Goal: Communication & Community: Share content

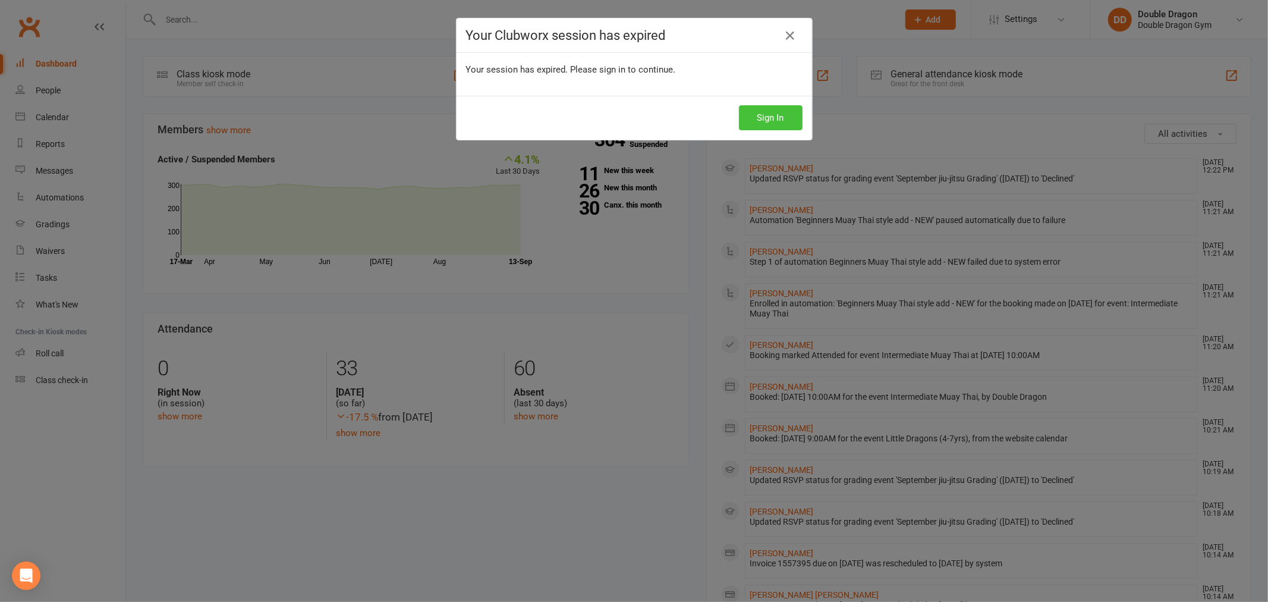
click at [767, 124] on button "Sign In" at bounding box center [771, 117] width 64 height 25
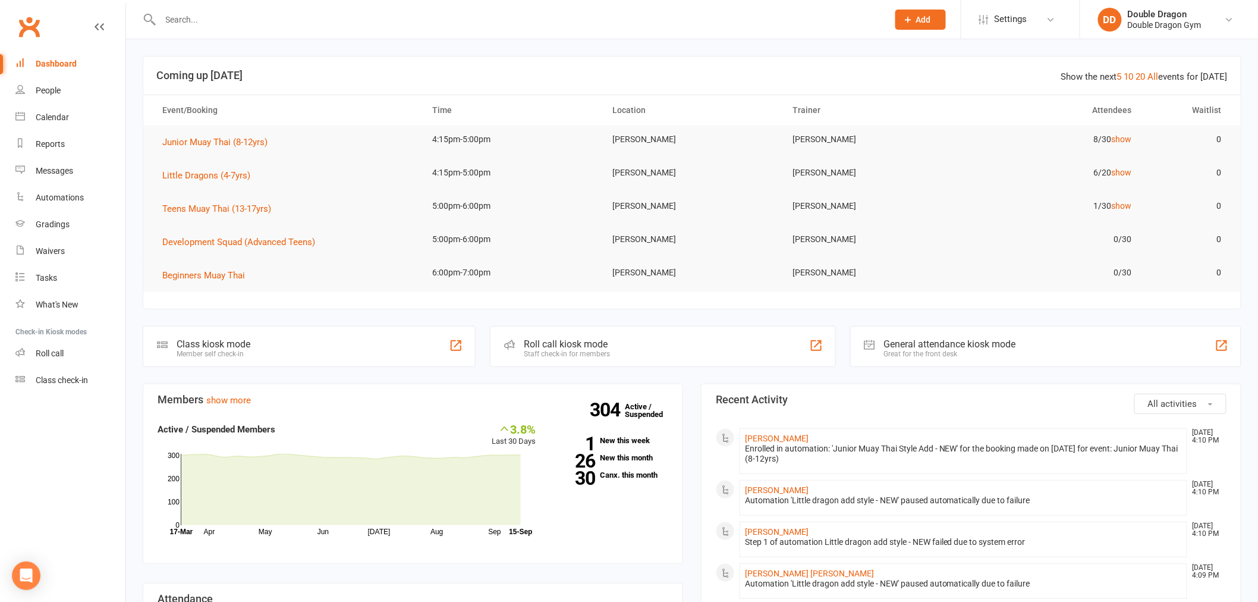
scroll to position [198, 0]
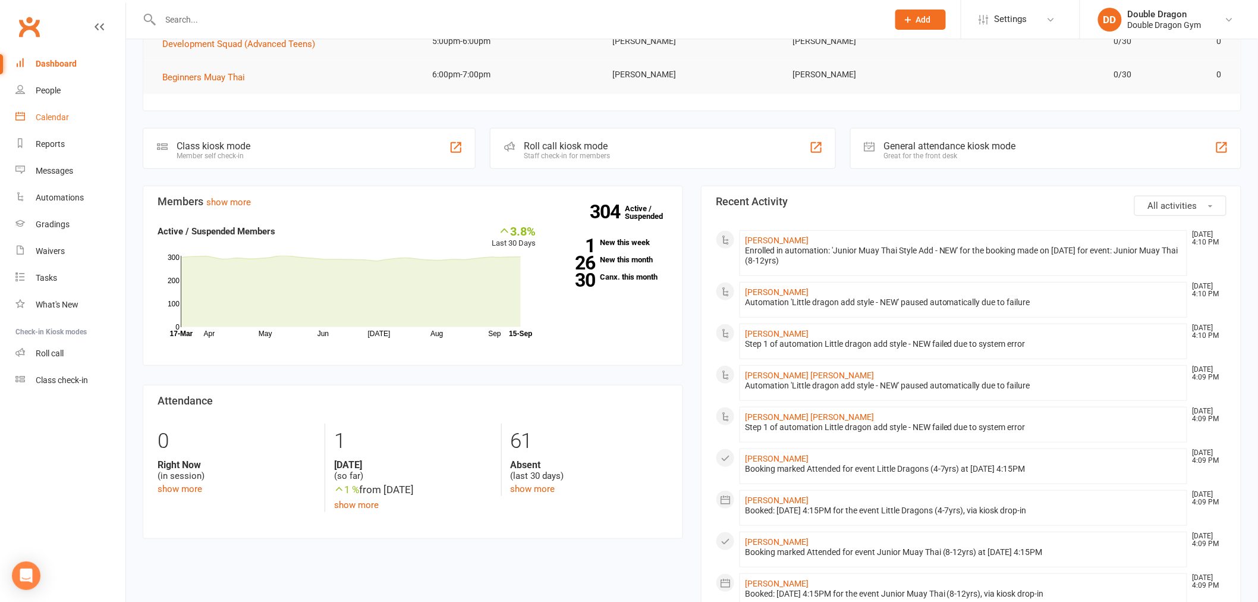
click at [58, 114] on div "Calendar" at bounding box center [52, 117] width 33 height 10
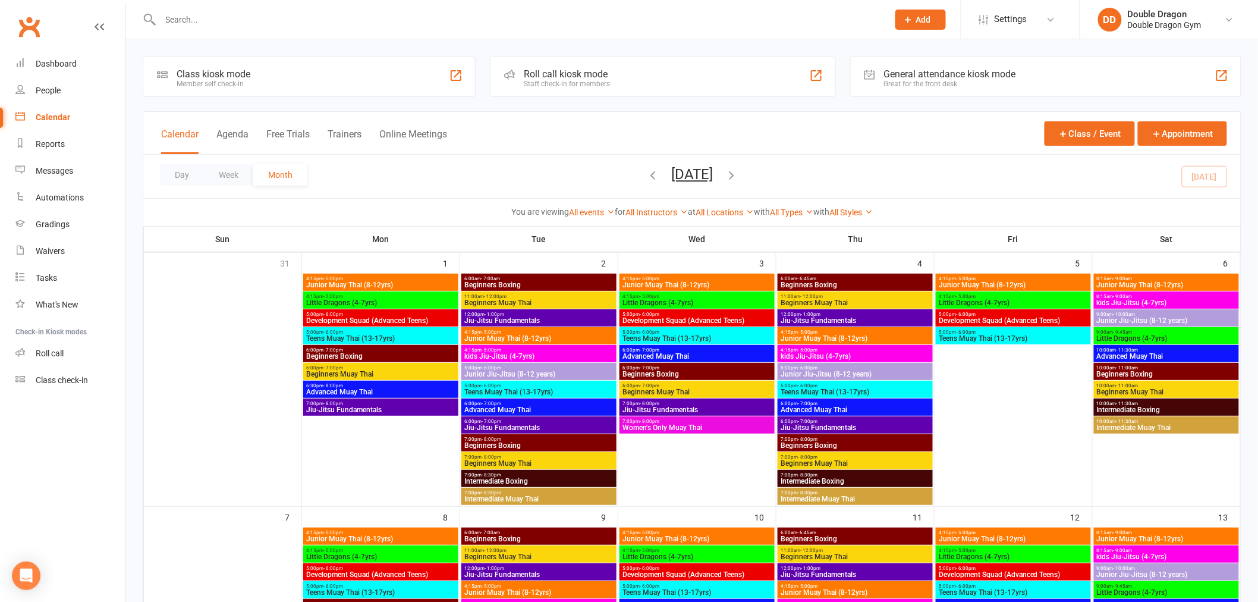
click at [622, 67] on div "Roll call kiosk mode Staff check-in for members" at bounding box center [662, 76] width 345 height 41
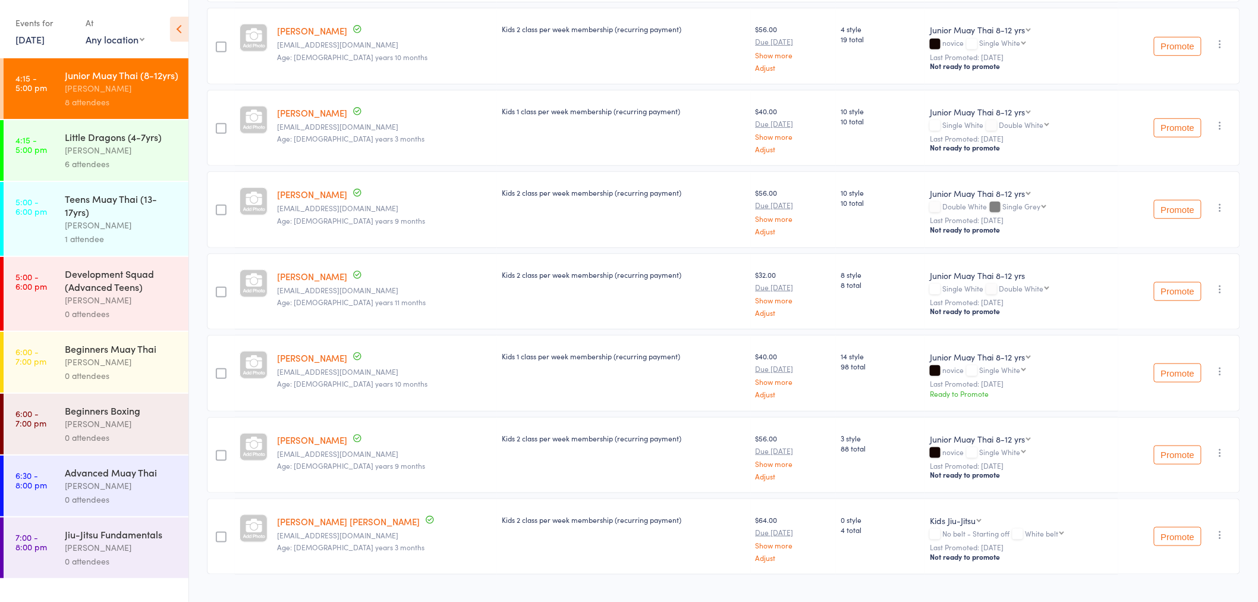
scroll to position [294, 0]
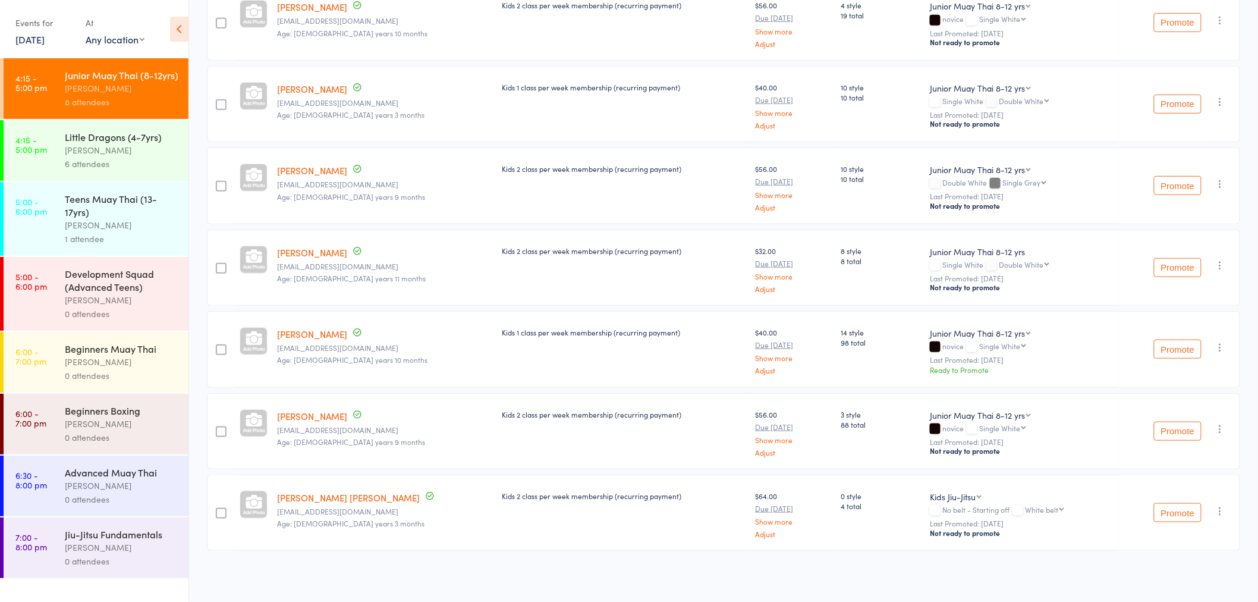
click at [128, 160] on div "6 attendees" at bounding box center [122, 164] width 114 height 14
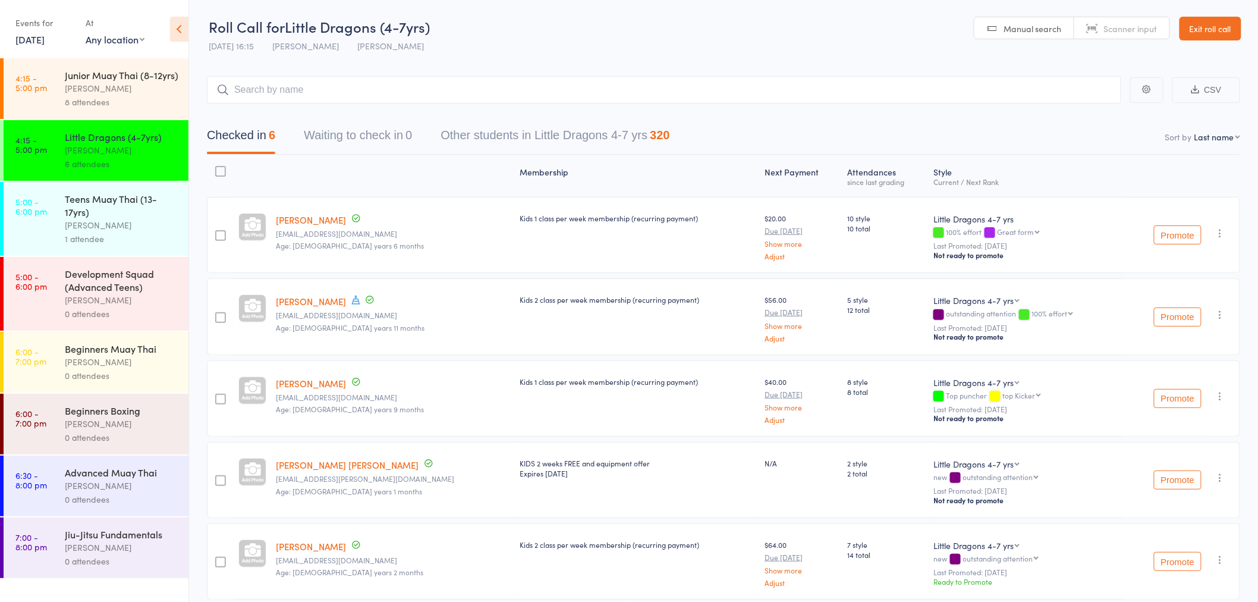
click at [1223, 26] on link "Exit roll call" at bounding box center [1210, 29] width 62 height 24
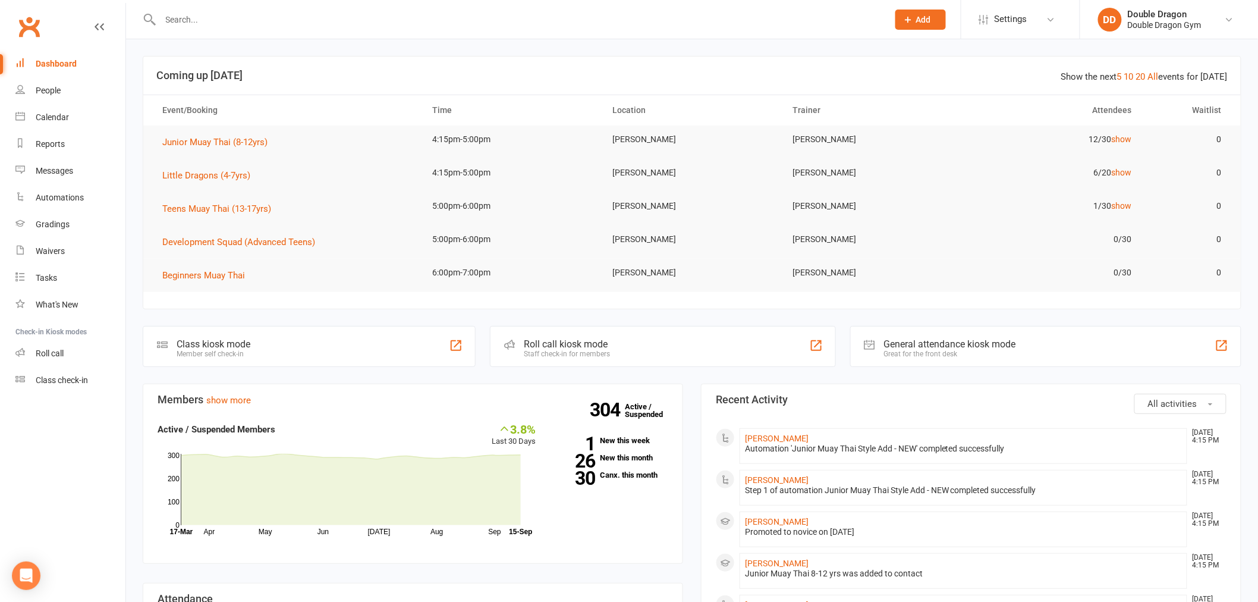
drag, startPoint x: 212, startPoint y: 12, endPoint x: 478, endPoint y: 27, distance: 266.7
click at [212, 12] on input "text" at bounding box center [518, 19] width 723 height 17
click at [405, 14] on input "text" at bounding box center [518, 19] width 723 height 17
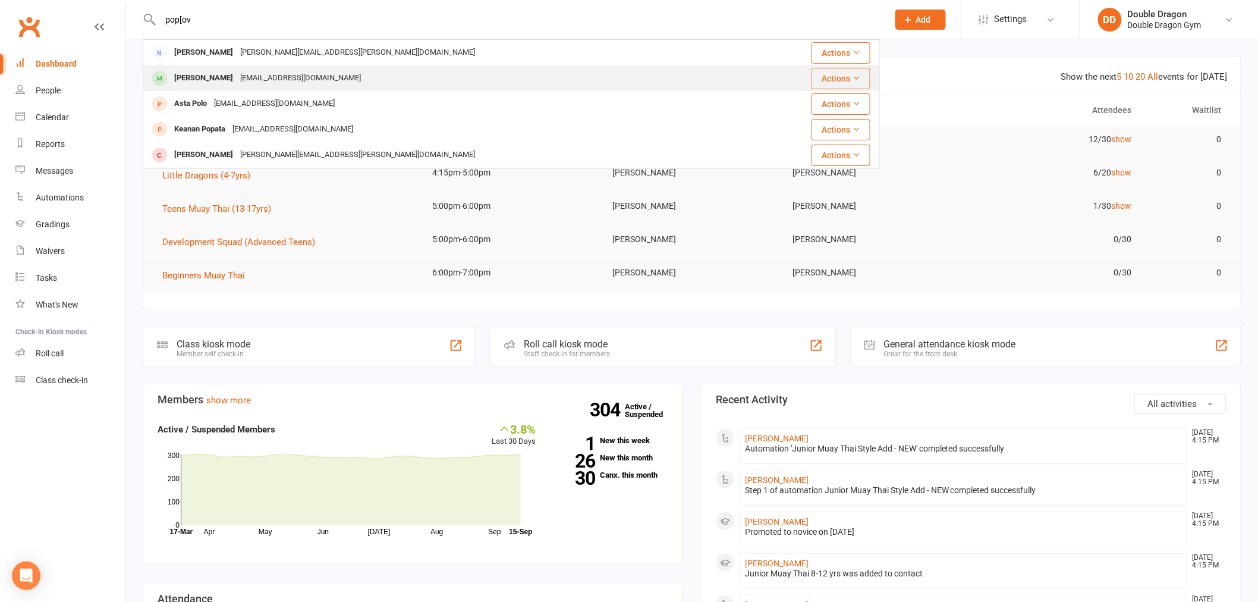
type input "pop[ov"
click at [229, 86] on div "Vladimir Popov" at bounding box center [204, 78] width 66 height 17
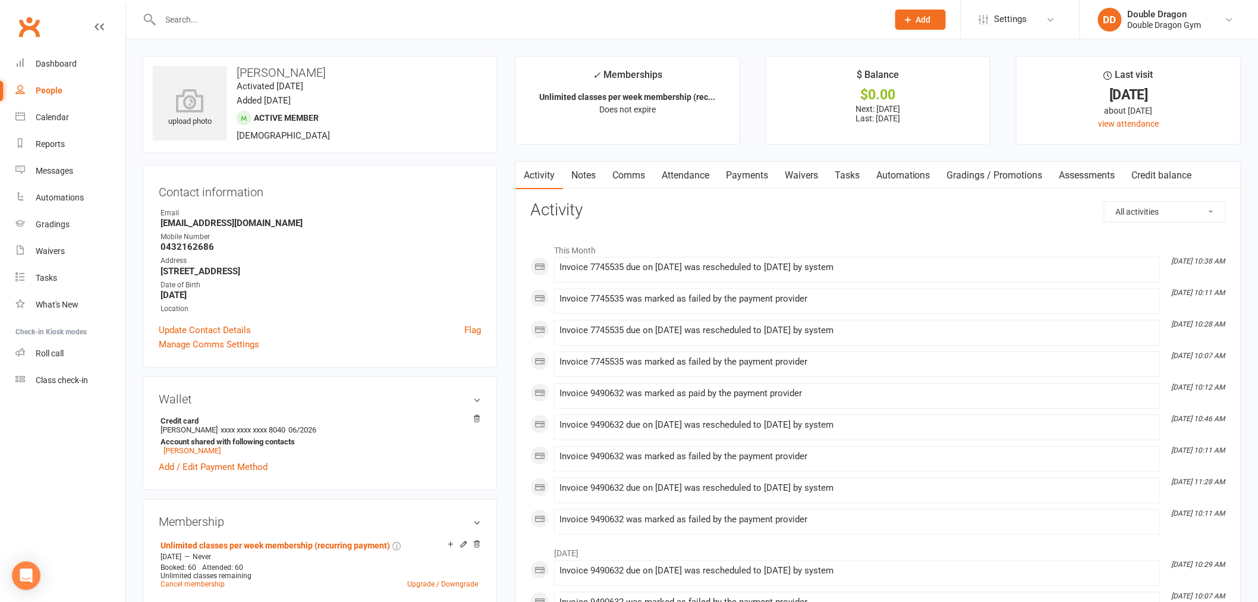
click at [808, 180] on link "Waivers" at bounding box center [801, 175] width 50 height 27
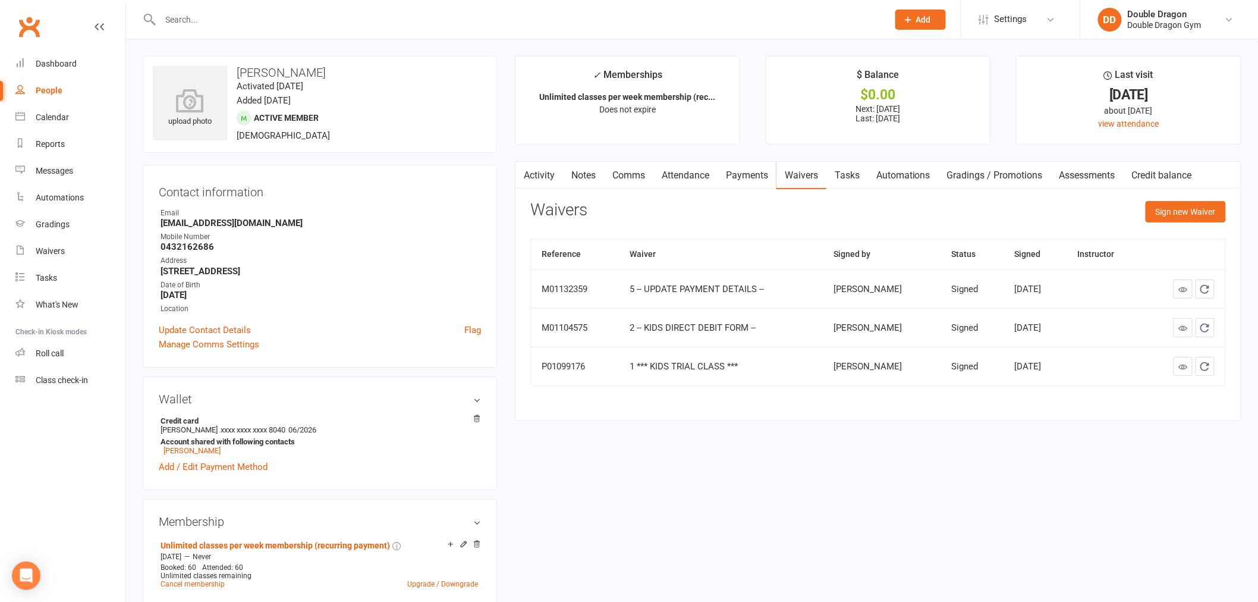
click at [765, 171] on link "Payments" at bounding box center [746, 175] width 59 height 27
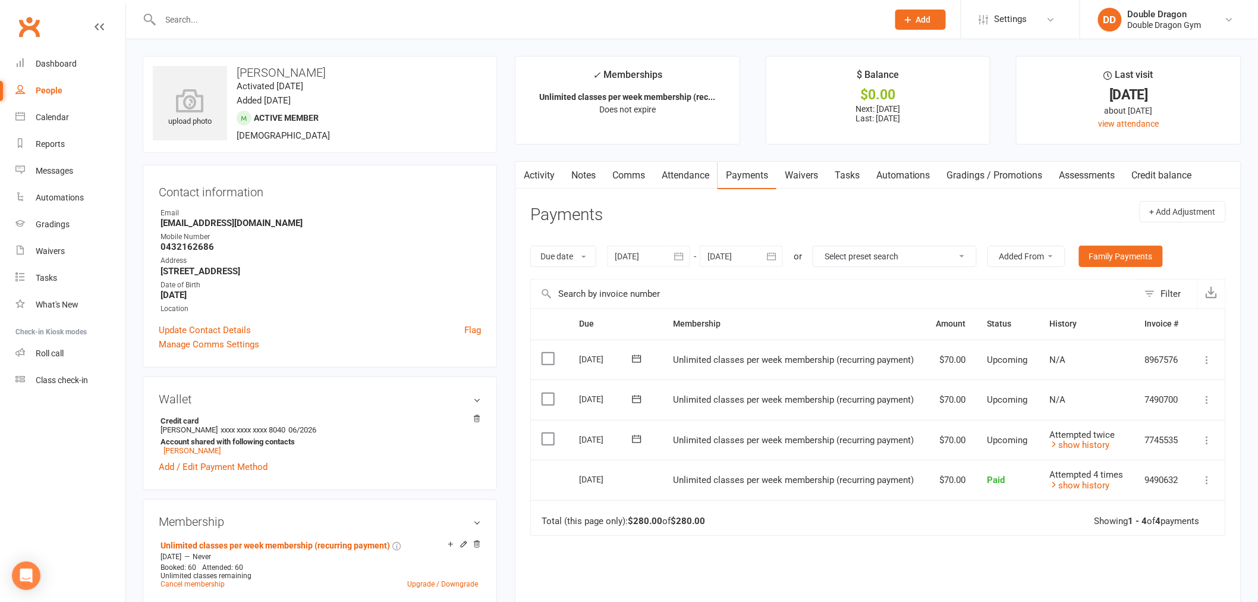
click at [643, 436] on icon at bounding box center [637, 439] width 12 height 12
click at [732, 552] on span "18" at bounding box center [733, 555] width 10 height 10
click at [316, 20] on div "× The due date was changed successfully" at bounding box center [621, 20] width 1242 height 0
click at [275, 20] on div "× The due date was changed successfully" at bounding box center [621, 20] width 1242 height 0
click at [189, 19] on input "text" at bounding box center [518, 19] width 723 height 17
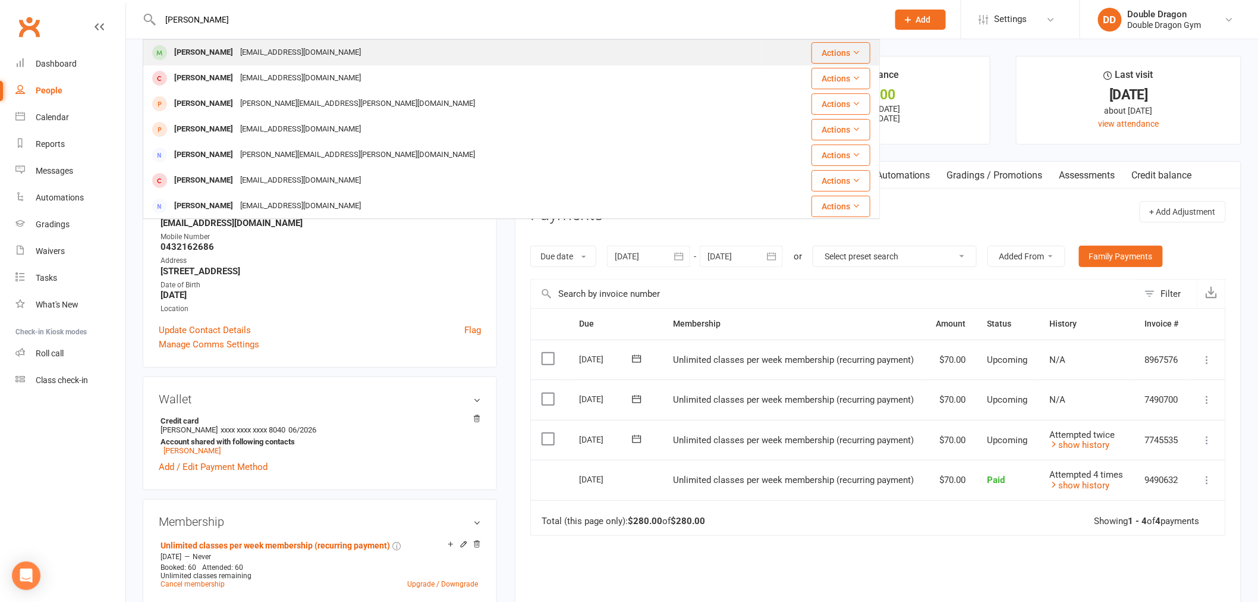
type input "jasper fin"
click at [245, 58] on div "Jfinlaybubb@gmail.com" at bounding box center [301, 52] width 128 height 17
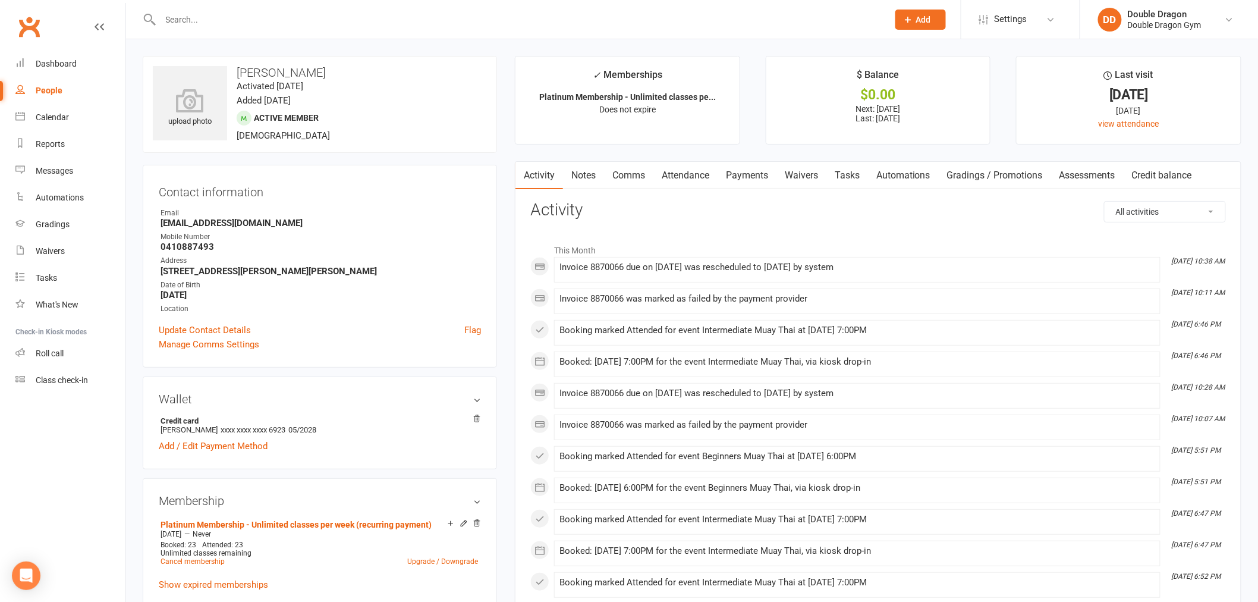
click at [750, 181] on link "Payments" at bounding box center [746, 175] width 59 height 27
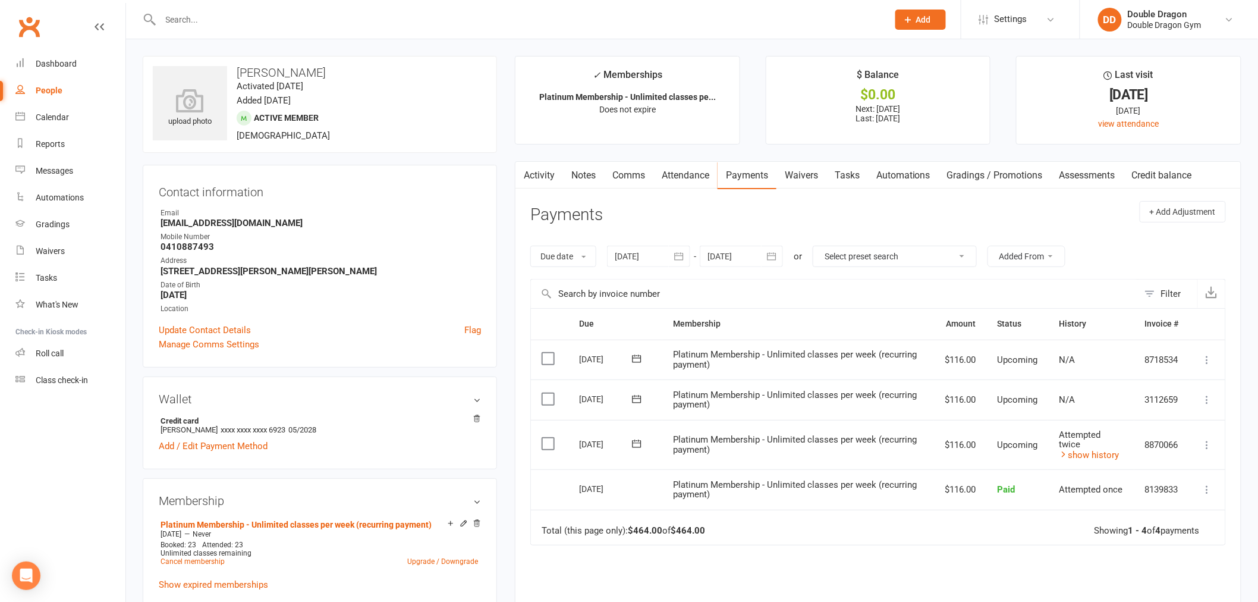
click at [638, 448] on icon at bounding box center [637, 443] width 12 height 12
drag, startPoint x: 729, startPoint y: 553, endPoint x: 694, endPoint y: 60, distance: 494.0
click at [729, 555] on span "18" at bounding box center [732, 560] width 10 height 10
click at [276, 30] on div at bounding box center [511, 19] width 737 height 39
click at [352, 30] on div at bounding box center [511, 19] width 737 height 39
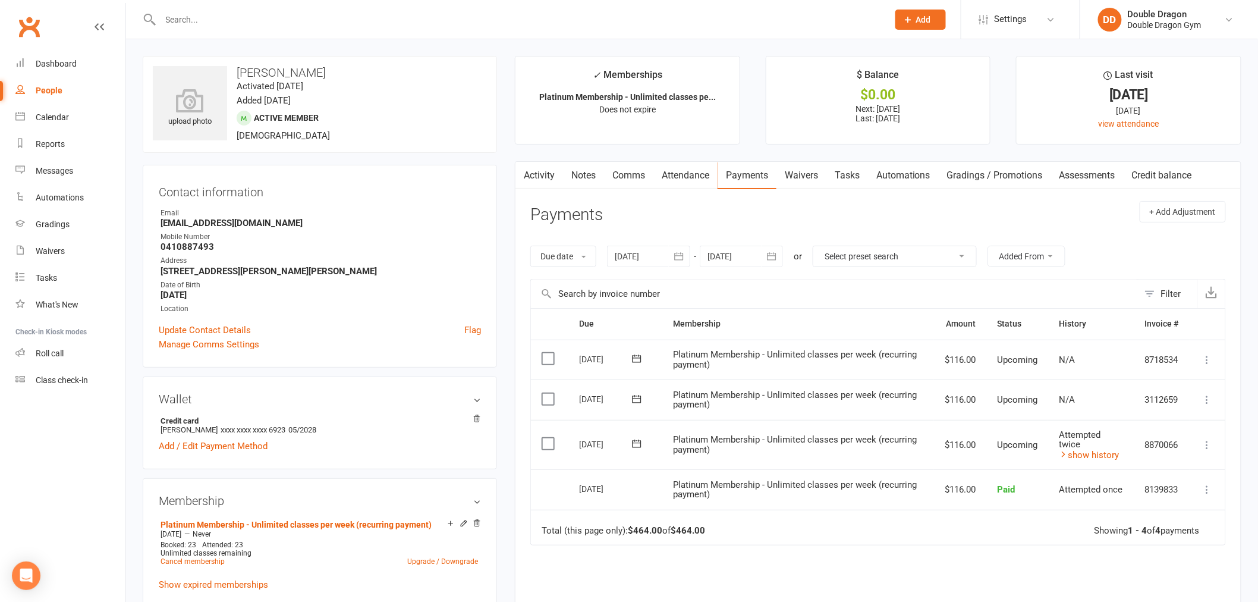
click at [349, 14] on input "text" at bounding box center [518, 19] width 723 height 17
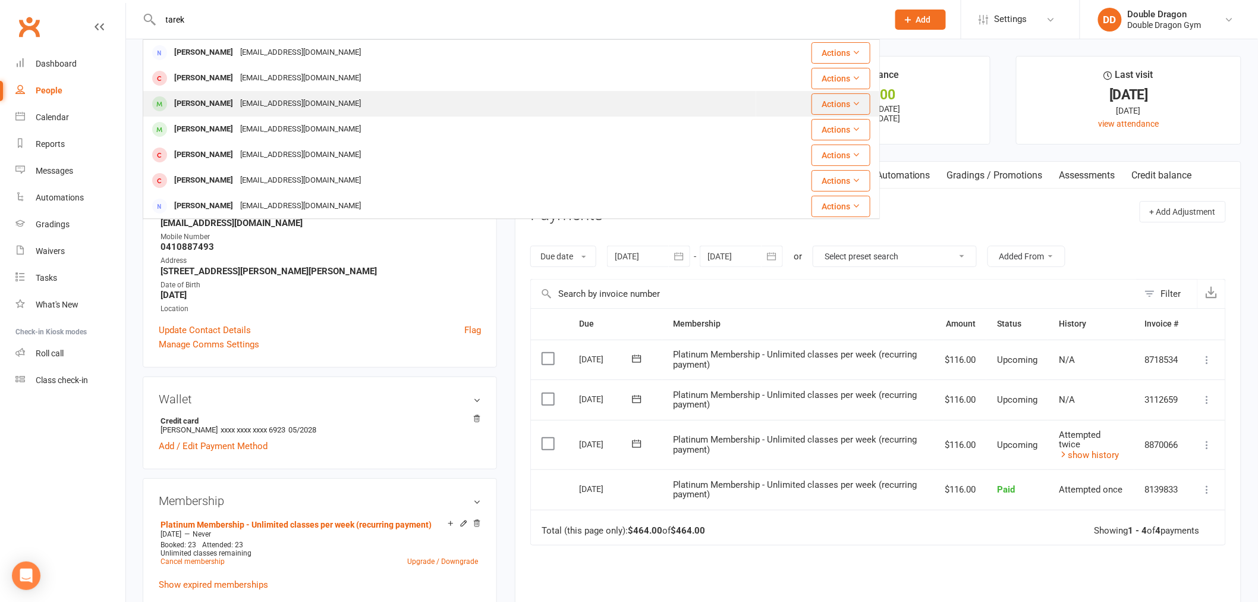
type input "tarek"
click at [275, 105] on div "Tarek@policom.com.au" at bounding box center [301, 103] width 128 height 17
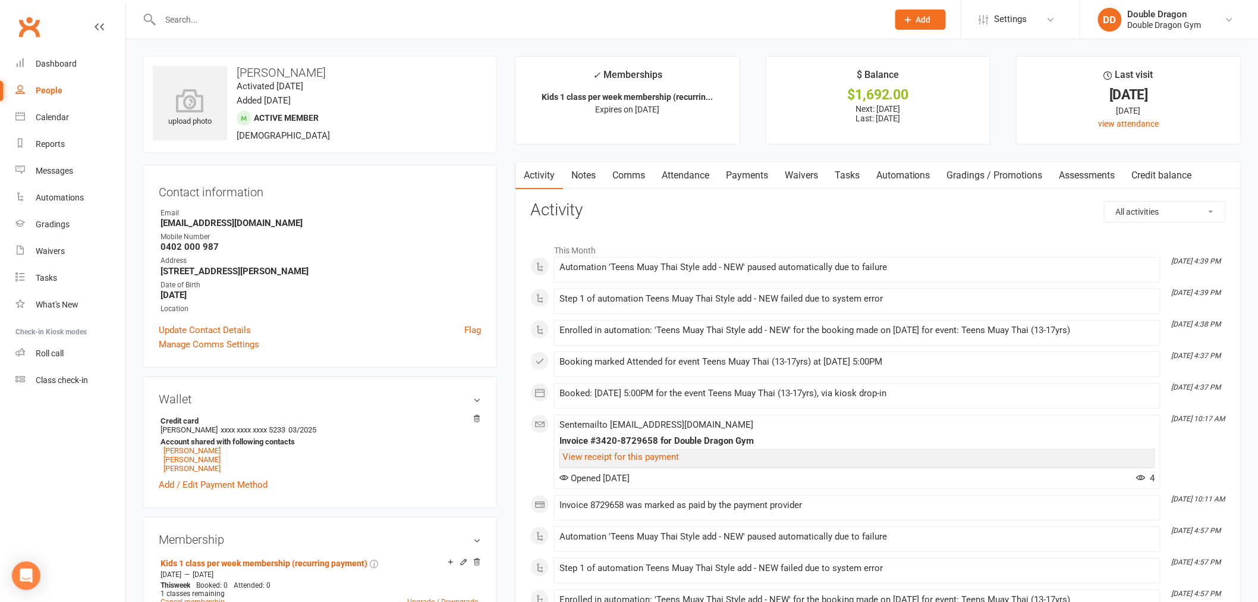
click at [763, 177] on link "Payments" at bounding box center [746, 175] width 59 height 27
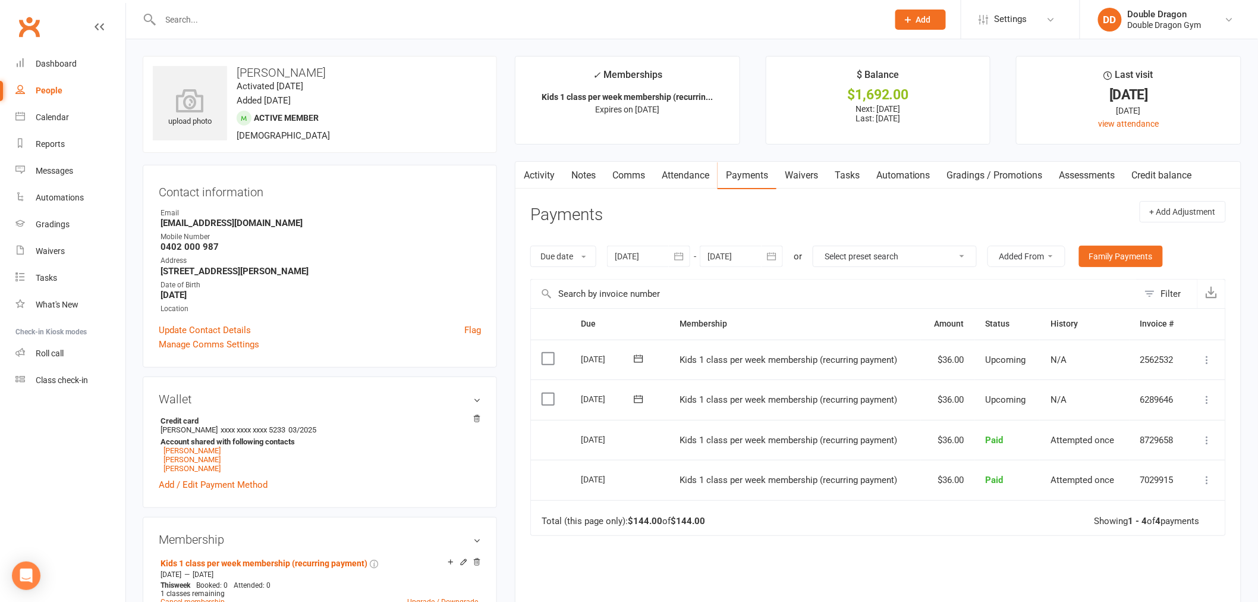
click at [1006, 543] on div "Due Contact Membership Amount Status History Invoice # Select this 02 Oct 2025 …" at bounding box center [877, 498] width 695 height 381
click at [1205, 361] on icon at bounding box center [1207, 360] width 12 height 12
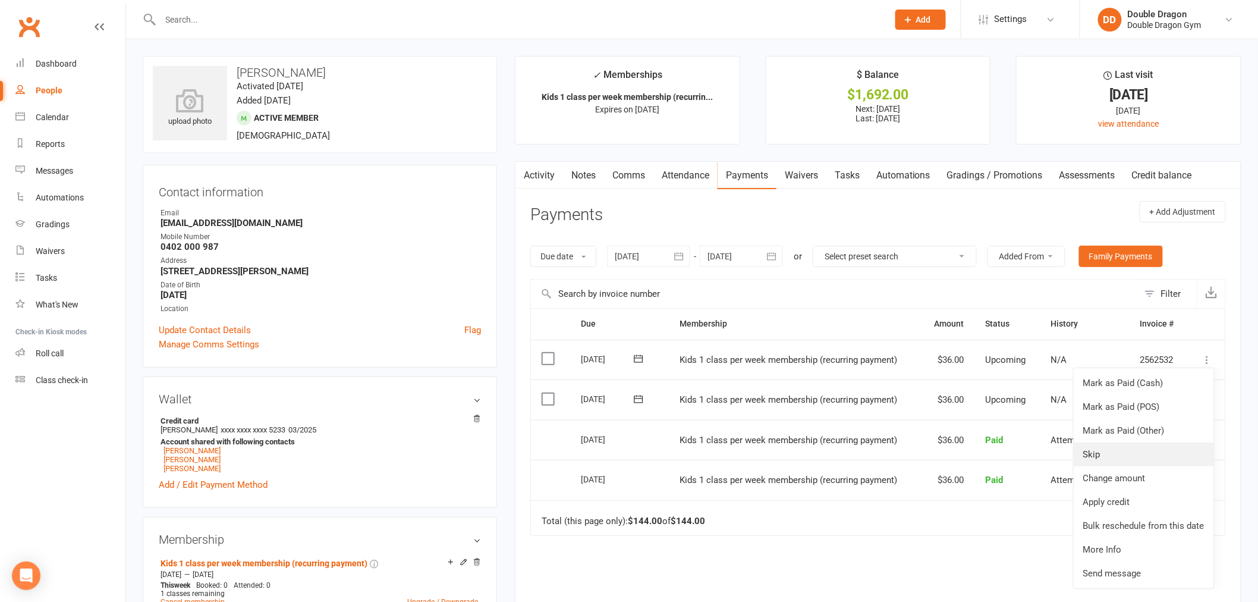
click at [1094, 454] on link "Skip" at bounding box center [1143, 454] width 140 height 24
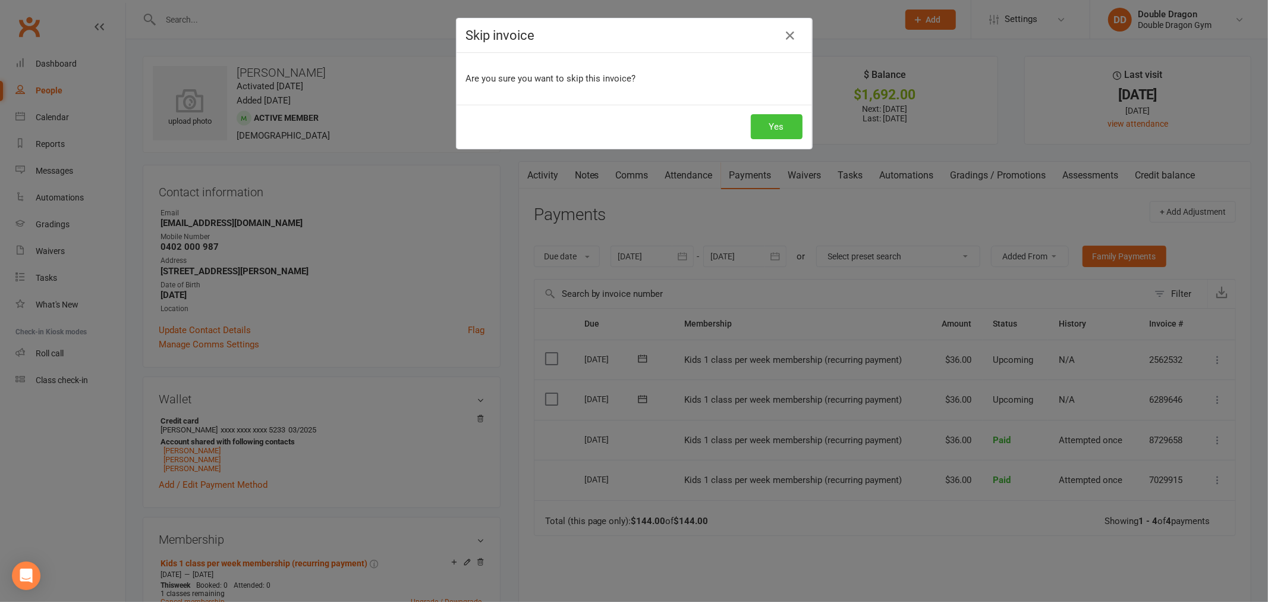
drag, startPoint x: 766, startPoint y: 129, endPoint x: 769, endPoint y: 180, distance: 50.6
click at [766, 130] on button "Yes" at bounding box center [777, 126] width 52 height 25
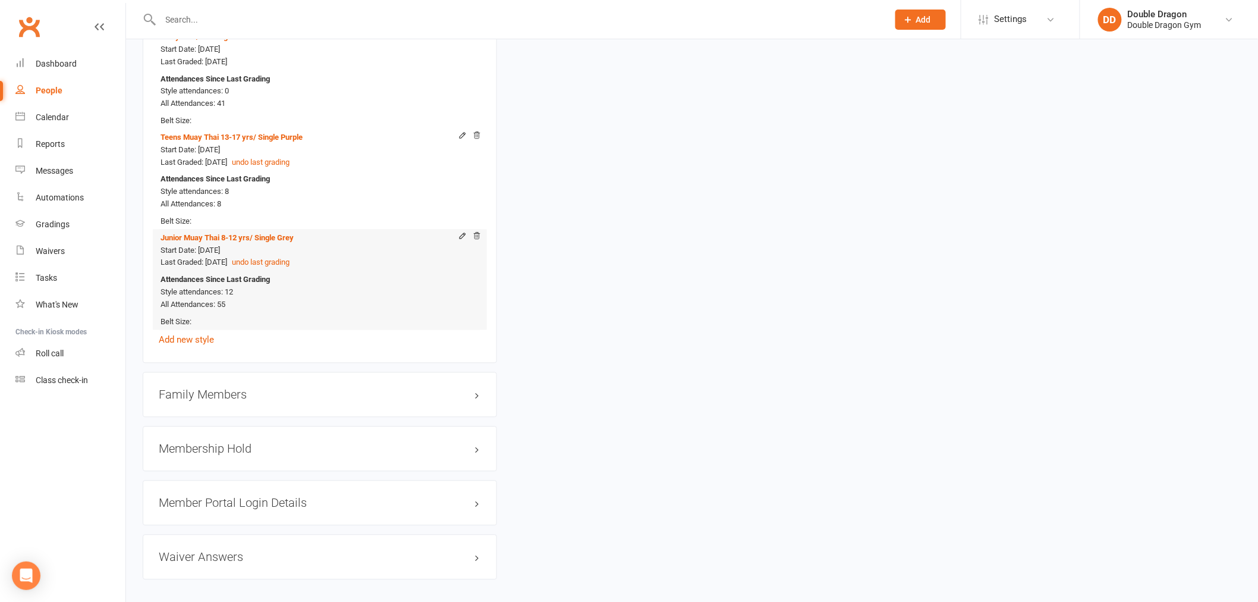
scroll to position [971, 0]
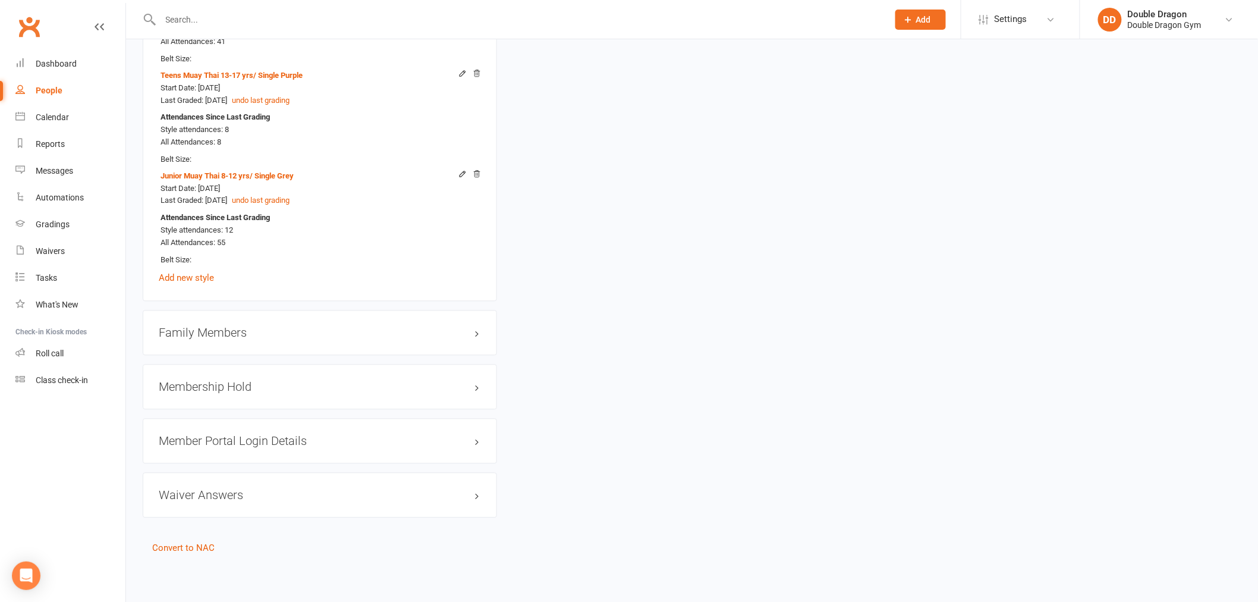
click at [233, 331] on h3 "Family Members" at bounding box center [320, 332] width 322 height 13
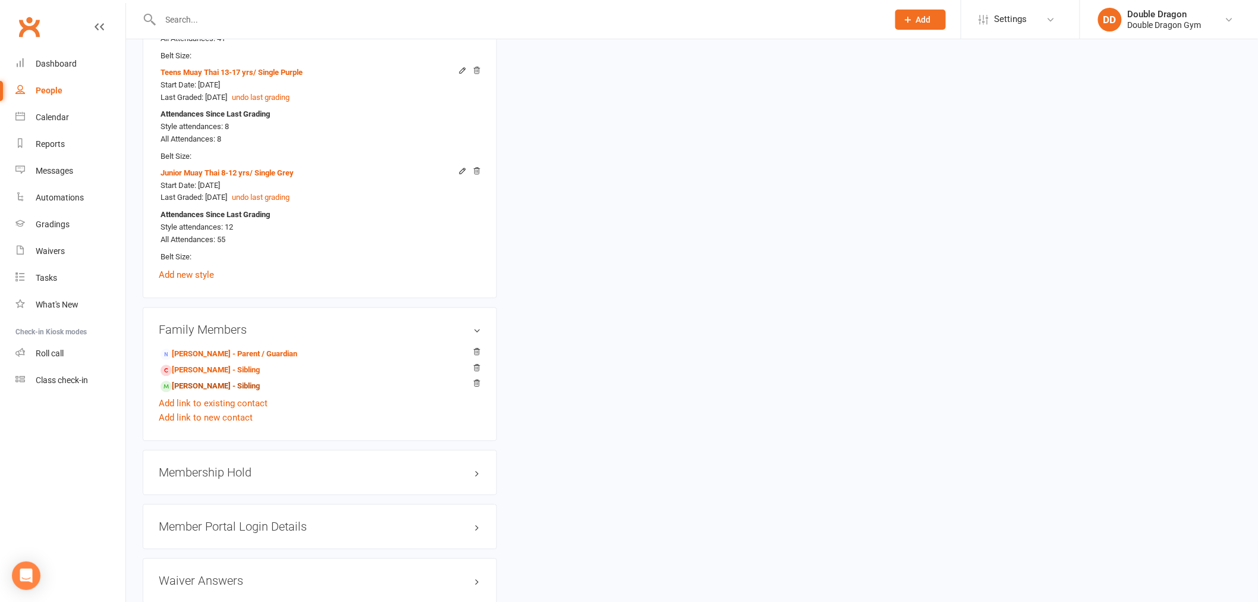
click at [232, 386] on link "Ahmad Kassab - Sibling" at bounding box center [209, 386] width 99 height 12
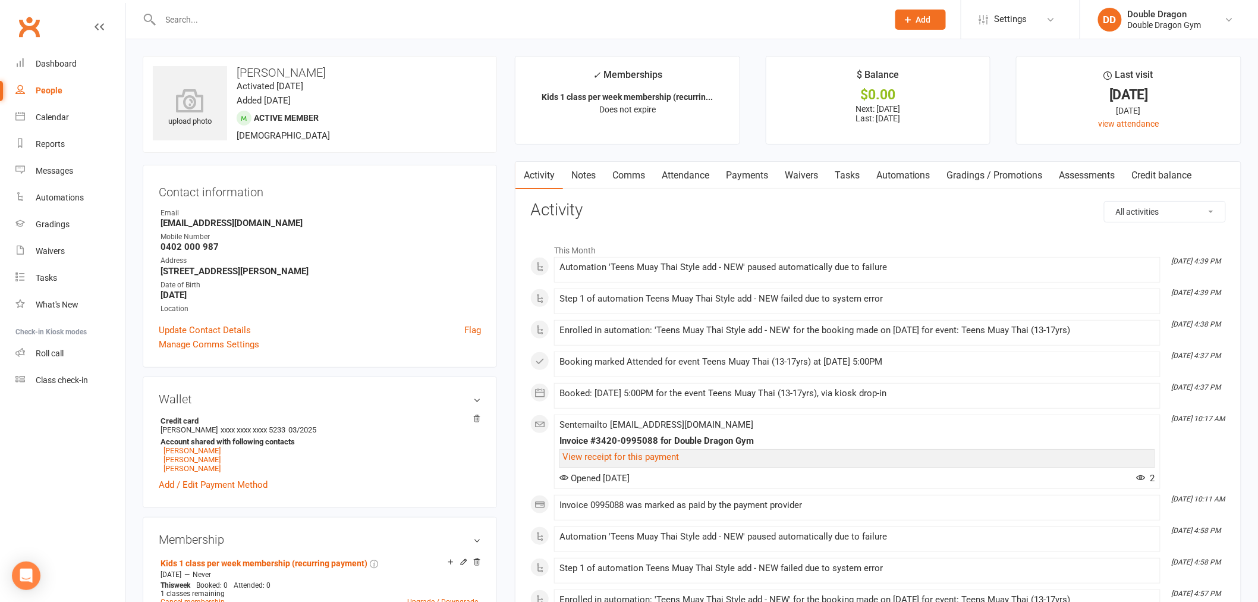
click at [801, 178] on link "Waivers" at bounding box center [801, 175] width 50 height 27
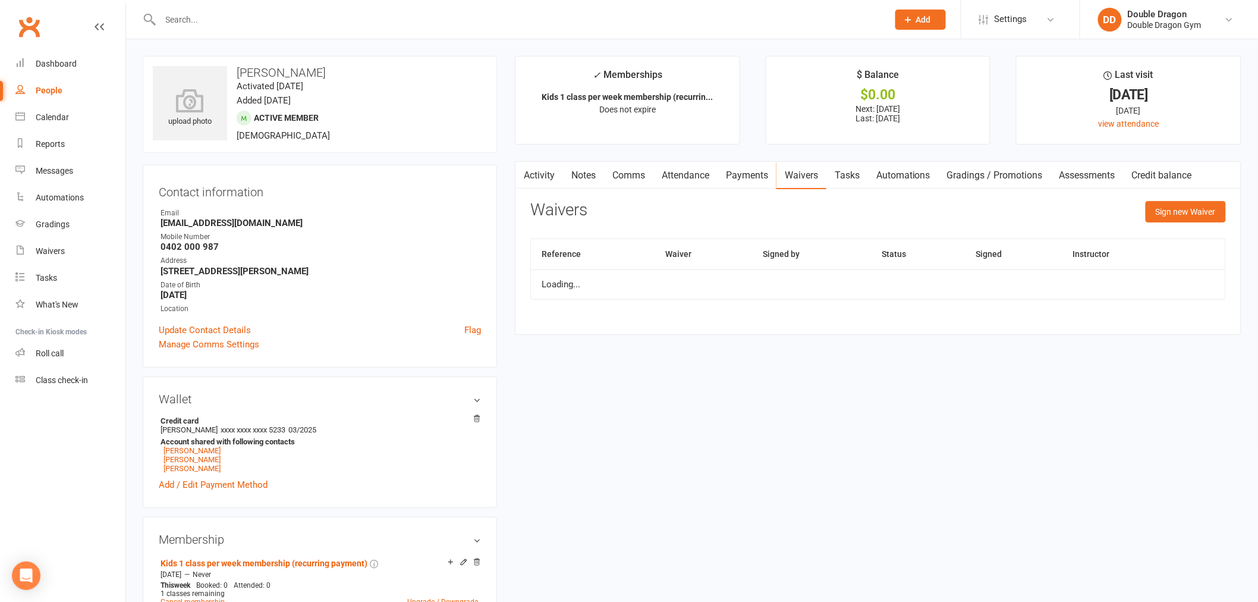
click at [763, 181] on link "Payments" at bounding box center [746, 175] width 59 height 27
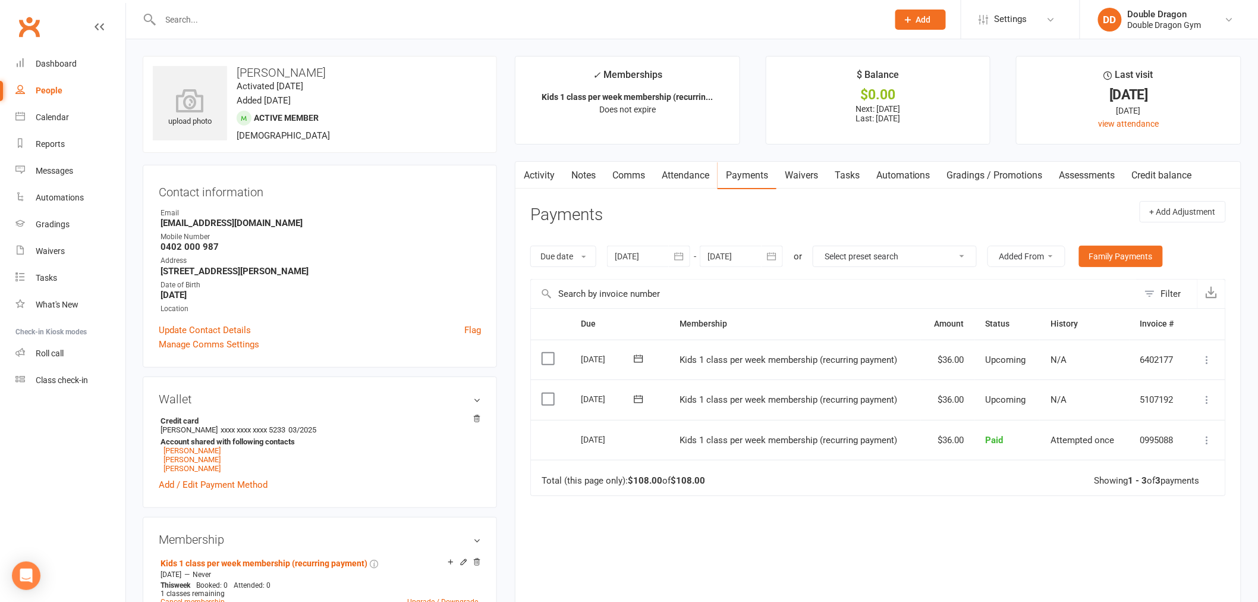
click at [1208, 360] on icon at bounding box center [1207, 360] width 12 height 12
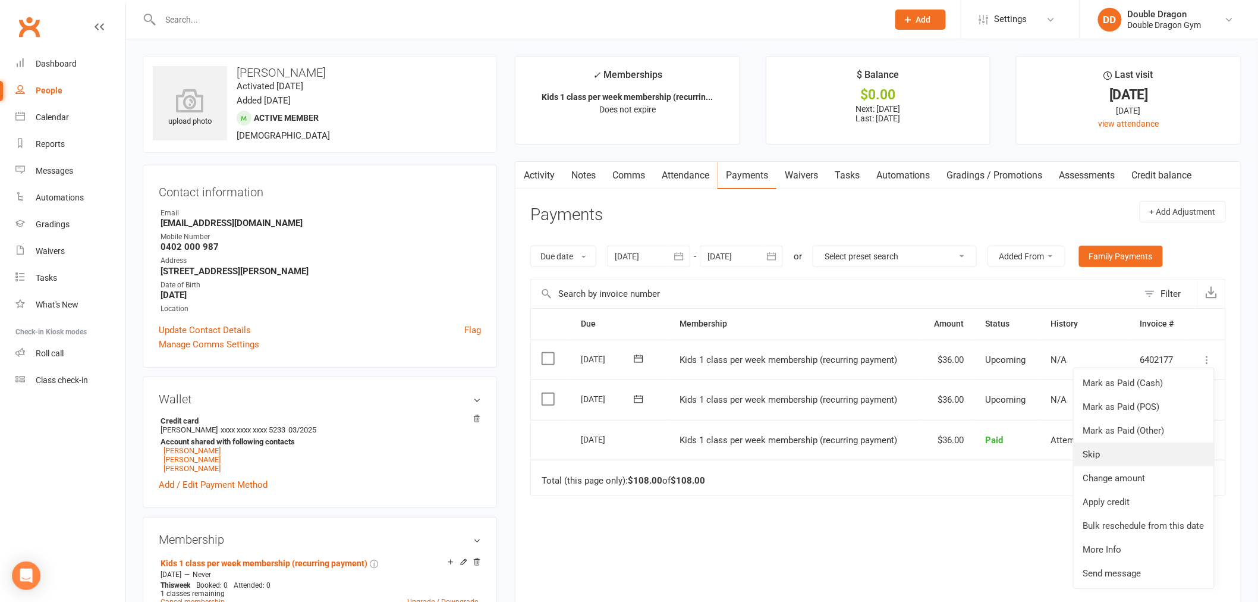
click at [1114, 456] on link "Skip" at bounding box center [1143, 454] width 140 height 24
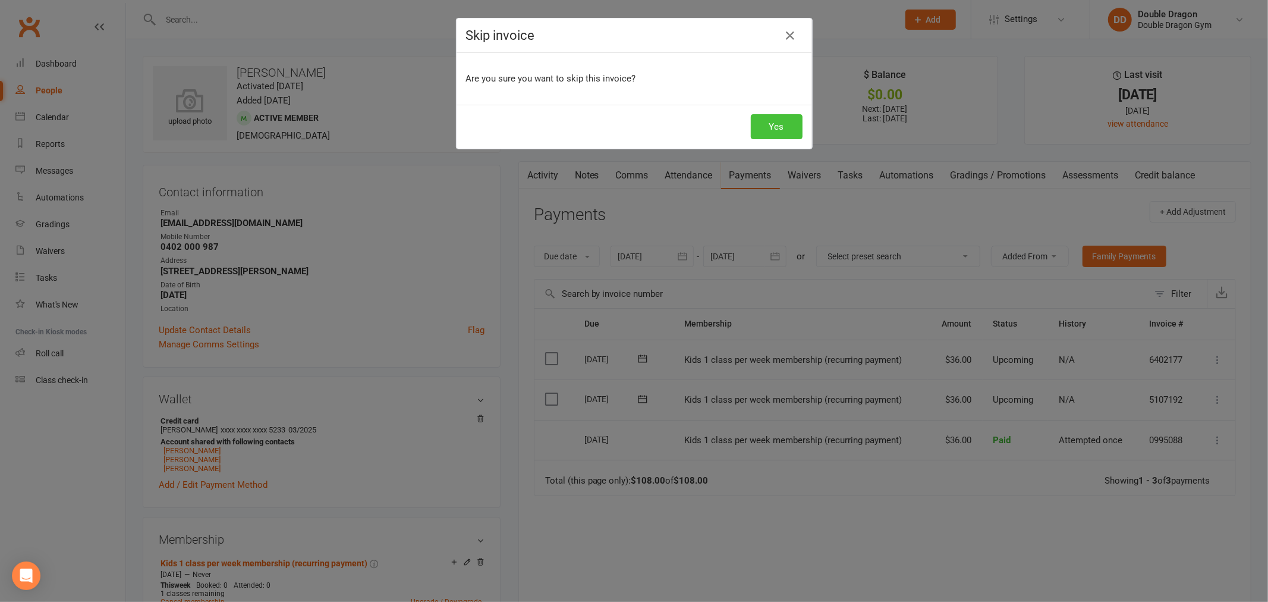
click at [764, 124] on button "Yes" at bounding box center [777, 126] width 52 height 25
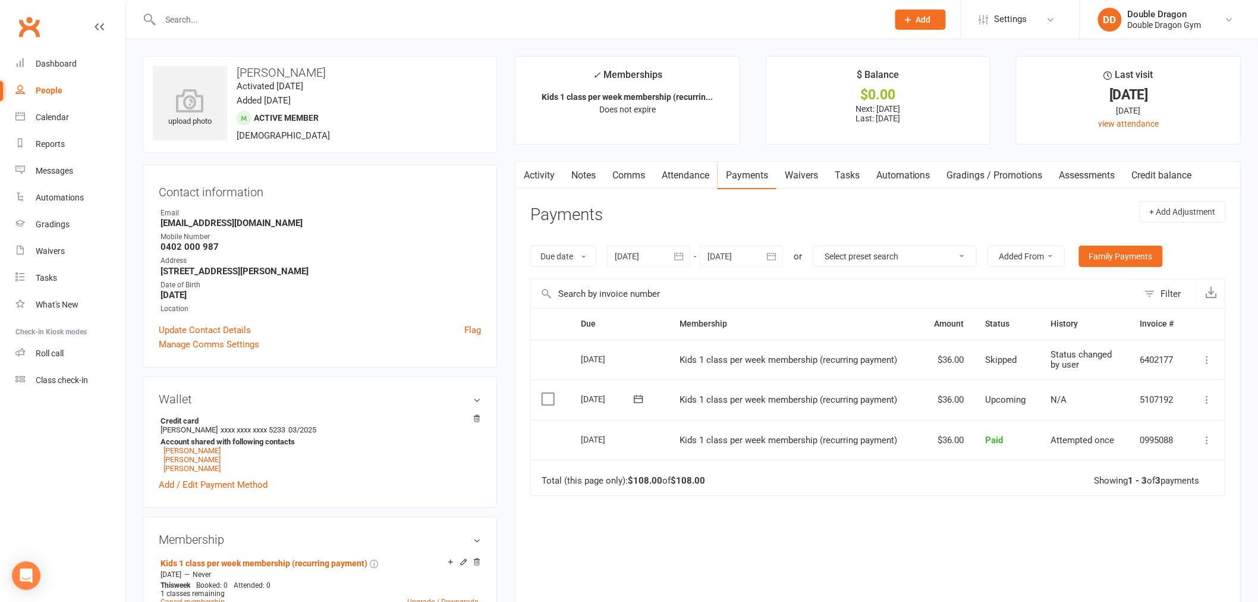
click at [271, 8] on div at bounding box center [511, 19] width 737 height 39
click at [331, 27] on input "text" at bounding box center [518, 19] width 723 height 17
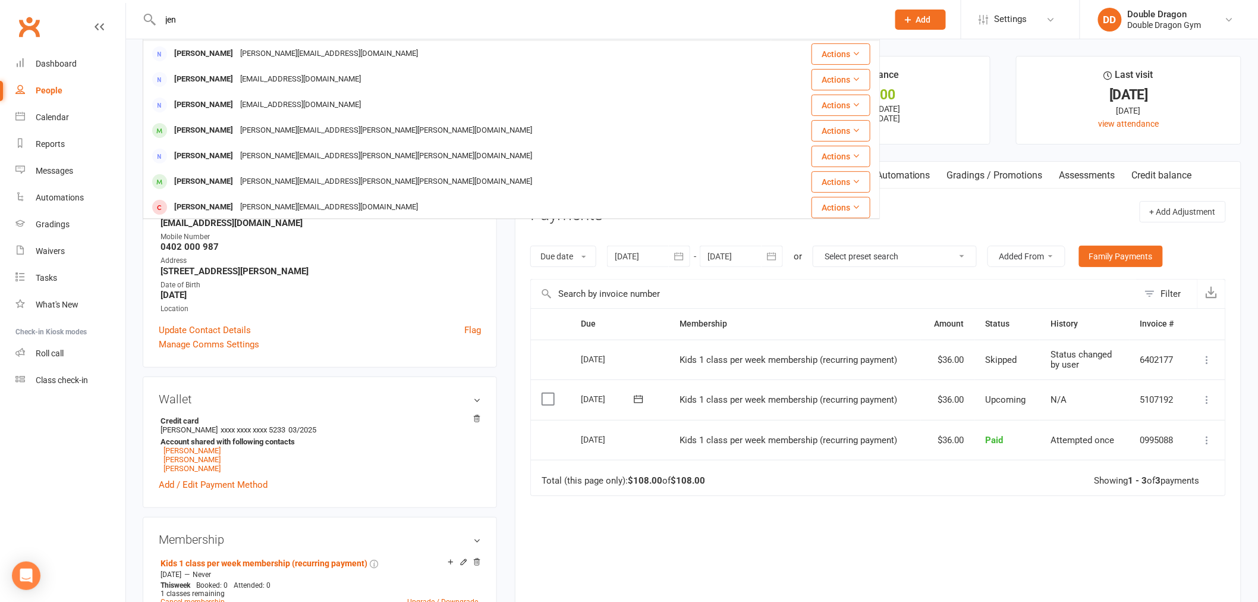
scroll to position [132, 0]
type input "jen"
click at [250, 144] on div "Simon.jen.barnes@gmail.com" at bounding box center [386, 150] width 299 height 17
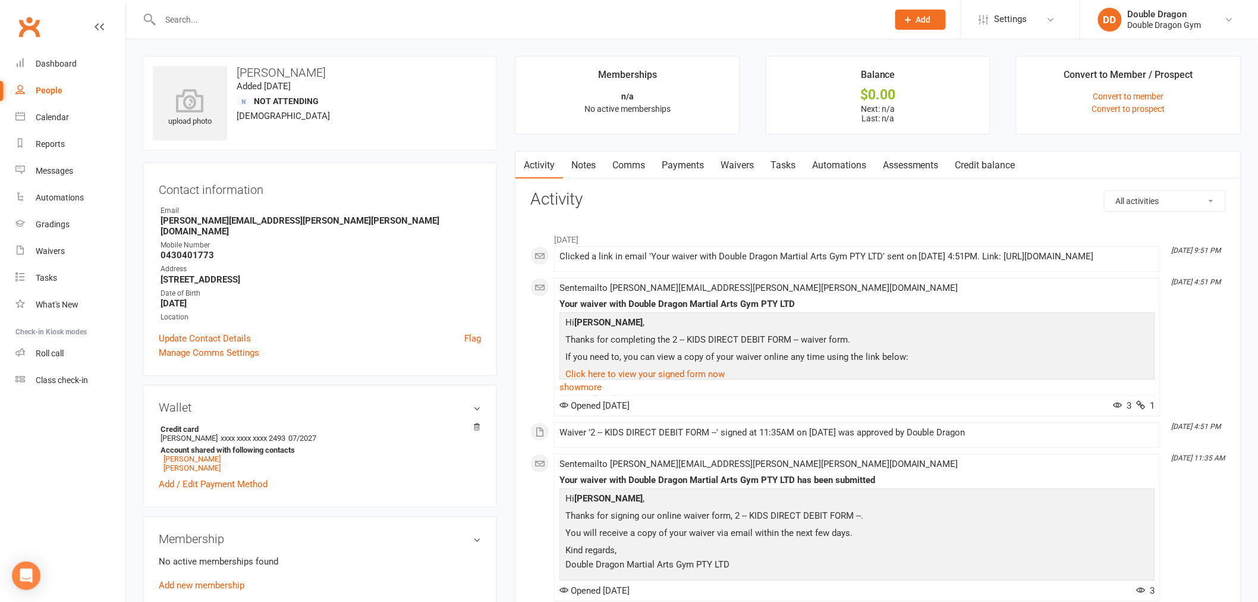
click at [687, 159] on link "Payments" at bounding box center [682, 165] width 59 height 27
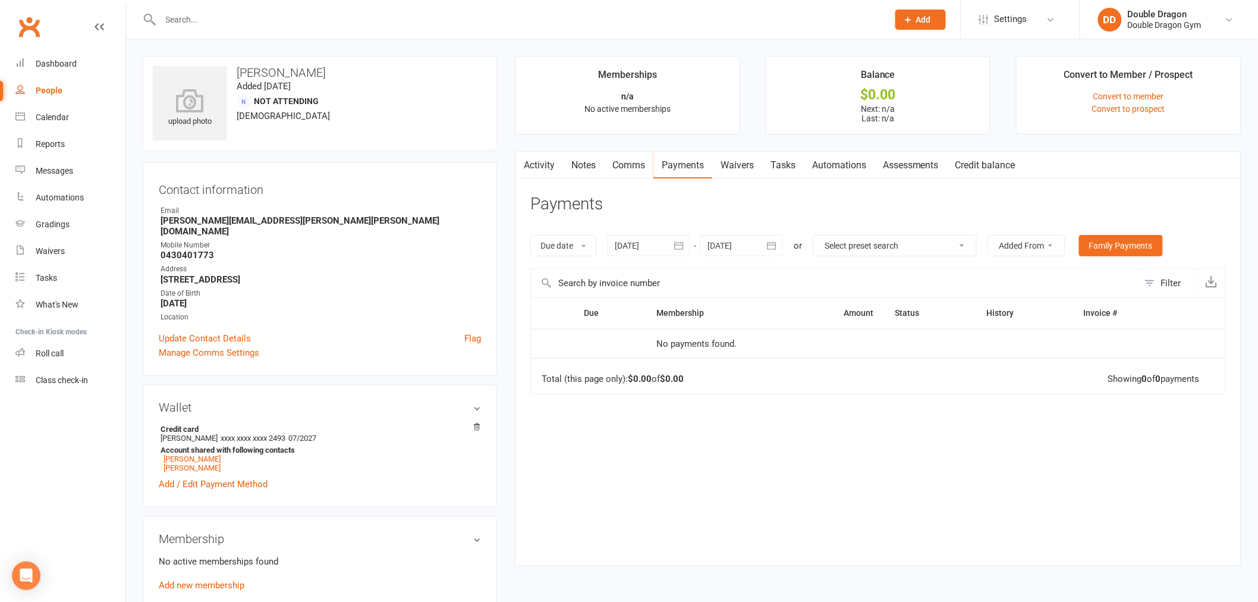
click at [631, 165] on link "Comms" at bounding box center [628, 165] width 49 height 27
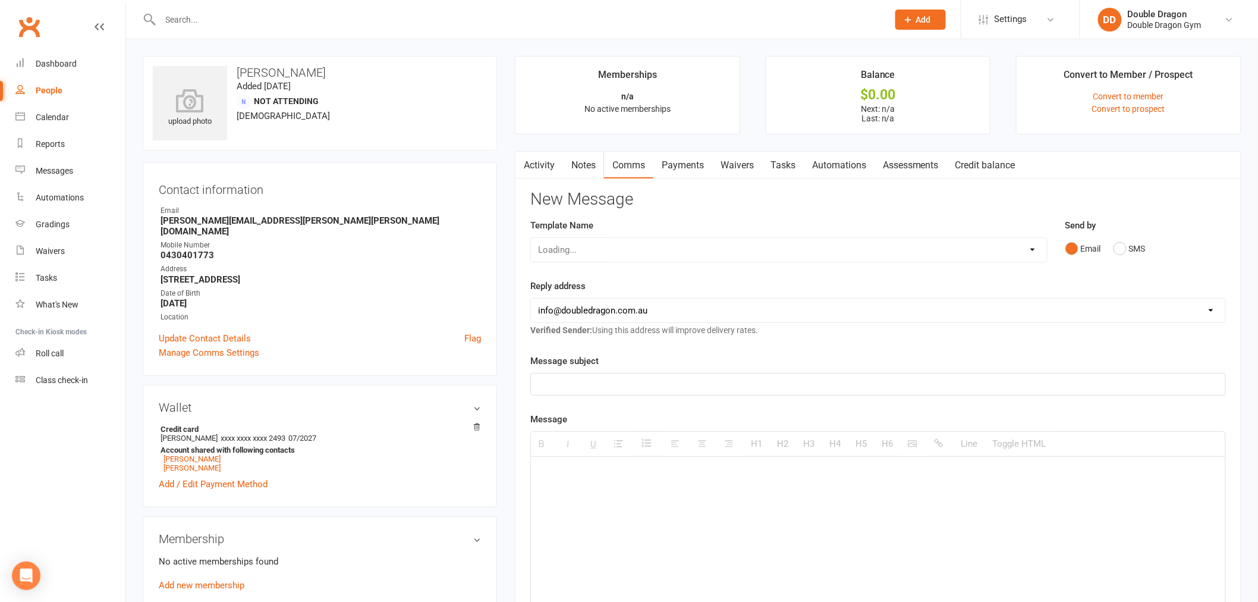
click at [688, 168] on link "Payments" at bounding box center [682, 165] width 59 height 27
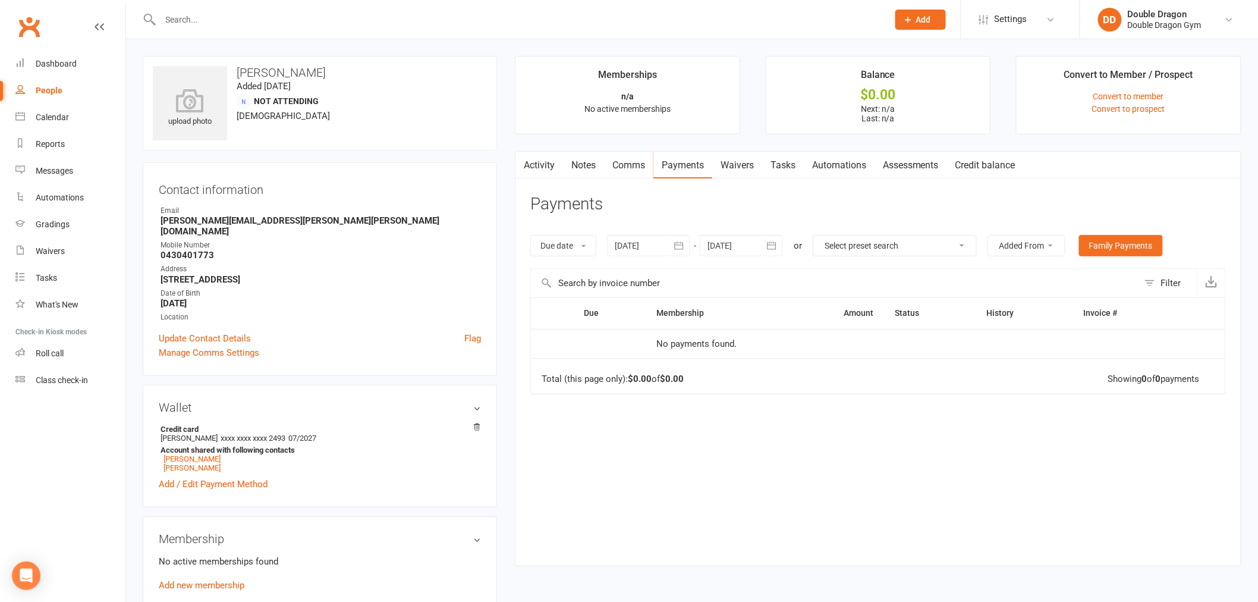
click at [734, 165] on link "Waivers" at bounding box center [737, 165] width 50 height 27
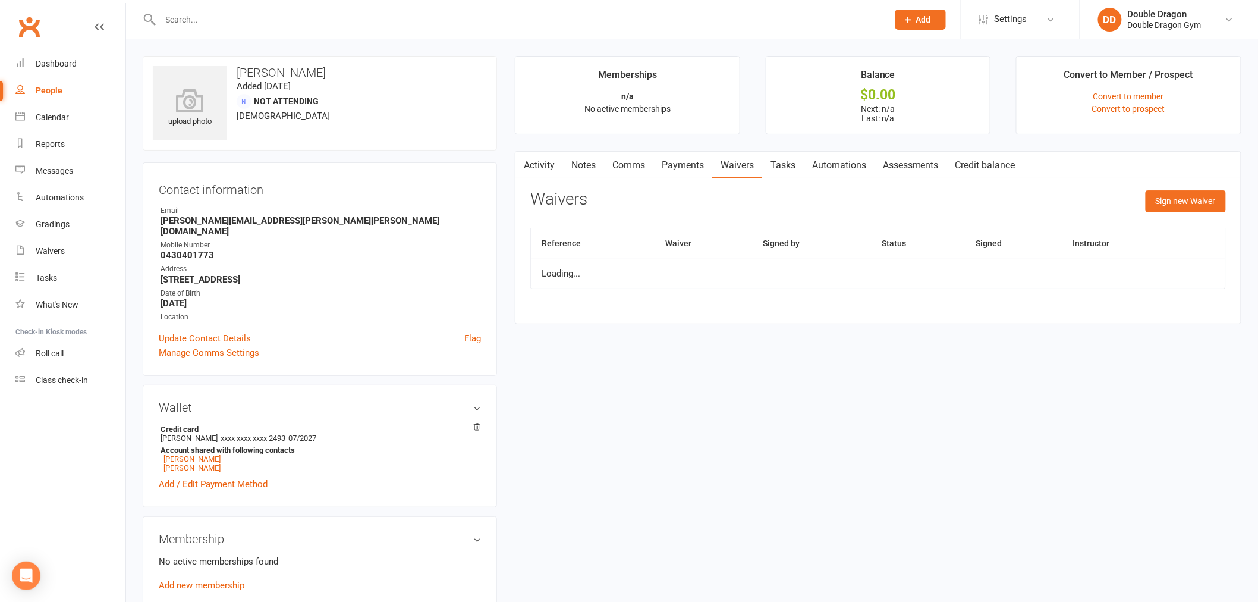
click at [786, 166] on link "Tasks" at bounding box center [783, 165] width 42 height 27
click at [835, 164] on link "Automations" at bounding box center [839, 165] width 71 height 27
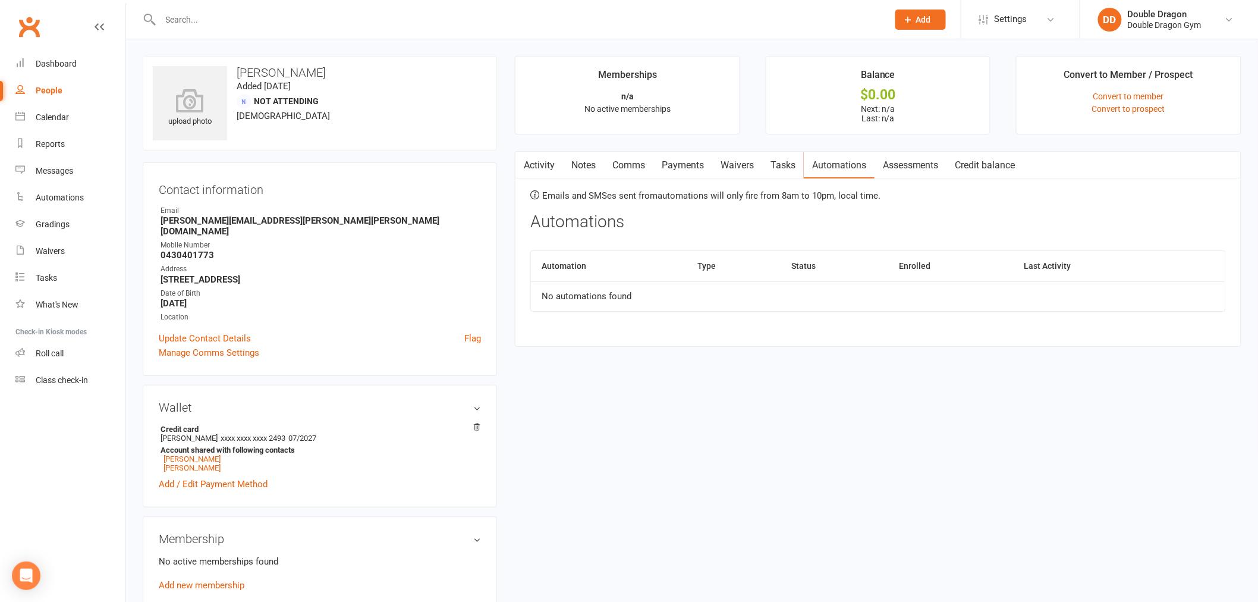
click at [705, 167] on link "Payments" at bounding box center [682, 165] width 59 height 27
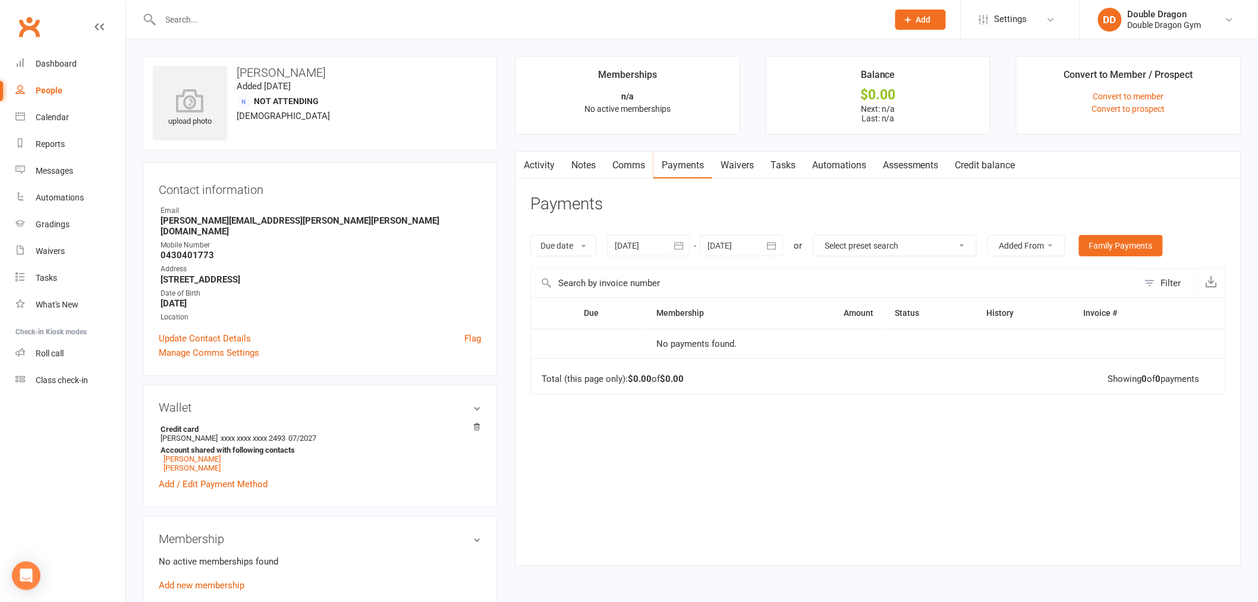
click at [629, 166] on link "Comms" at bounding box center [628, 165] width 49 height 27
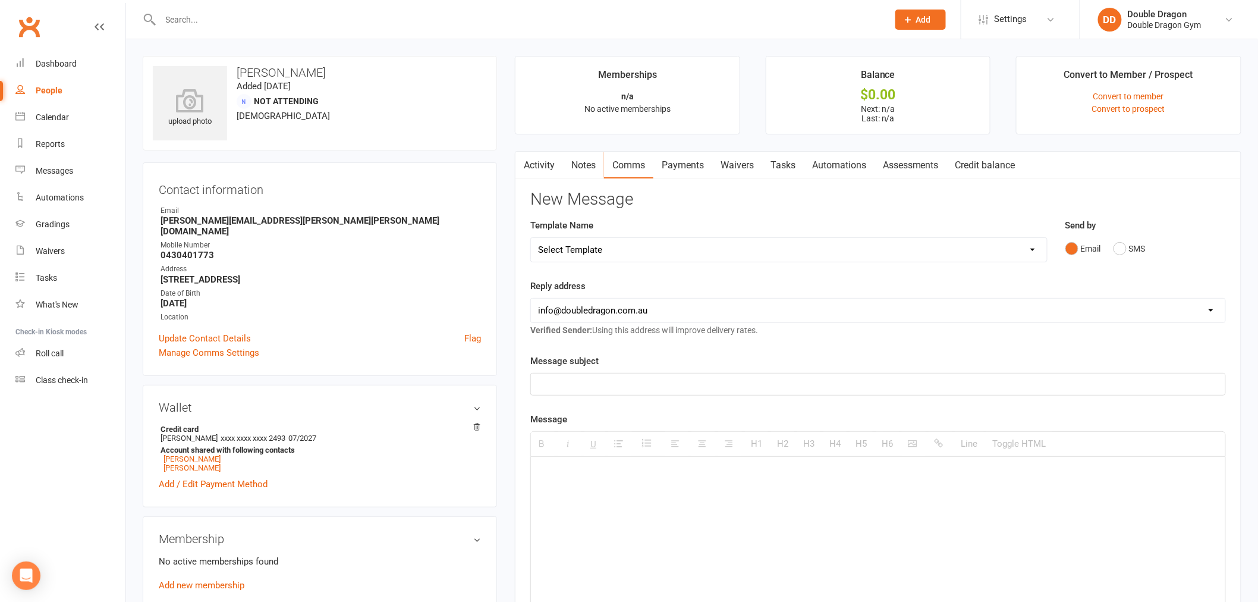
click at [580, 166] on link "Notes" at bounding box center [583, 165] width 41 height 27
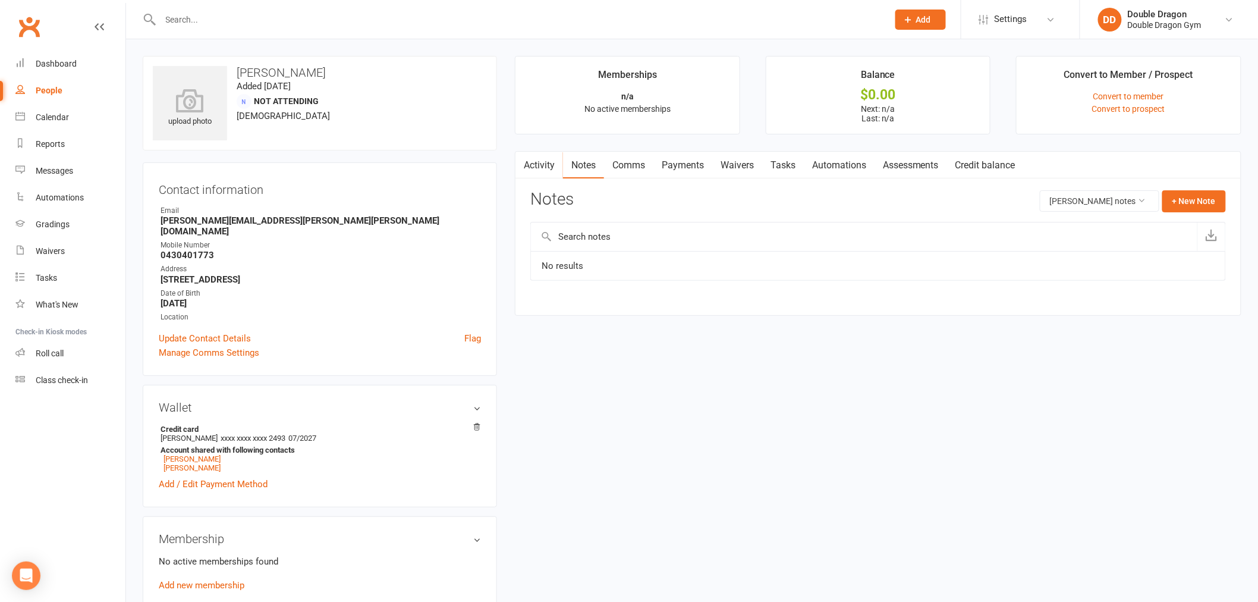
click at [532, 165] on link "Activity" at bounding box center [539, 165] width 48 height 27
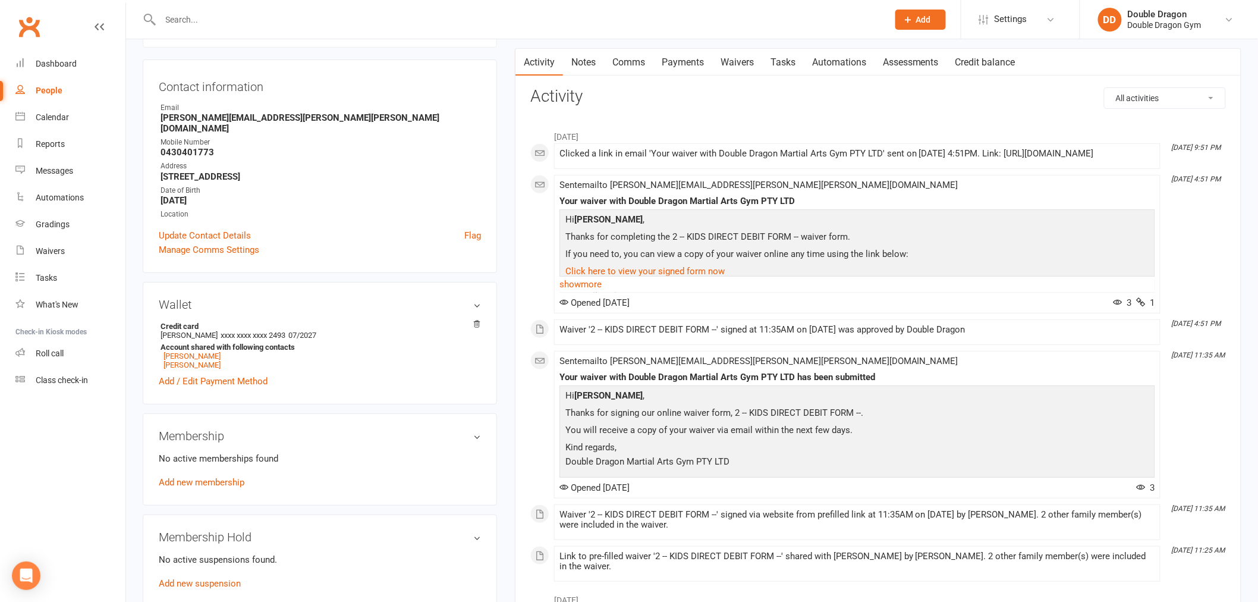
scroll to position [198, 0]
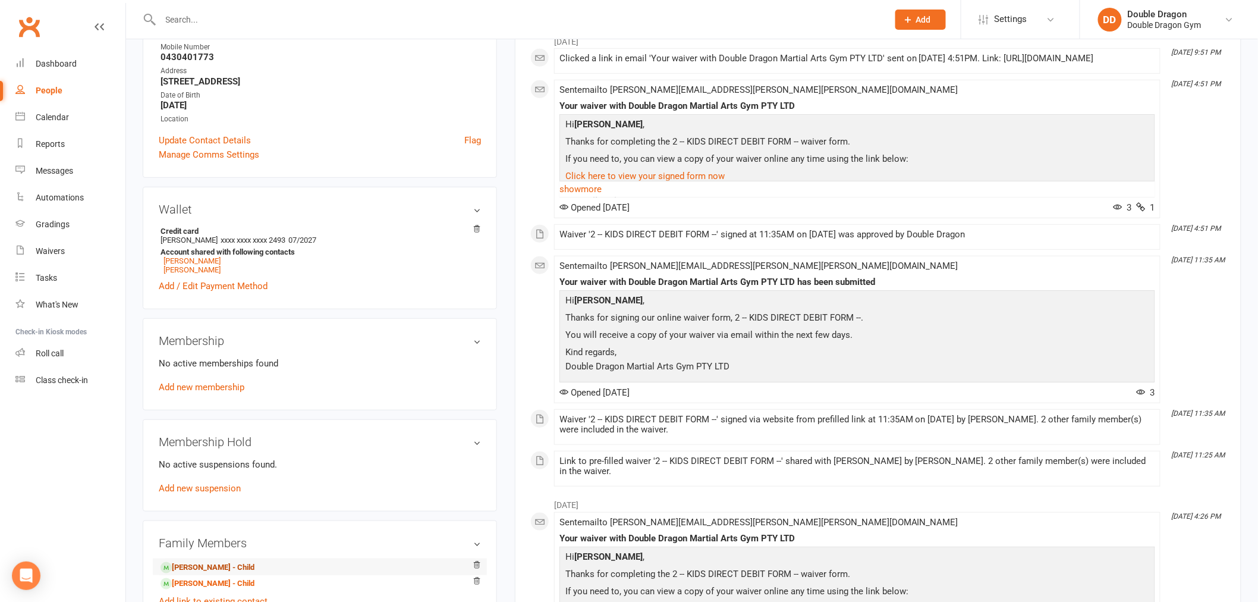
click at [221, 561] on link "Hayden Barnes - Child" at bounding box center [207, 567] width 94 height 12
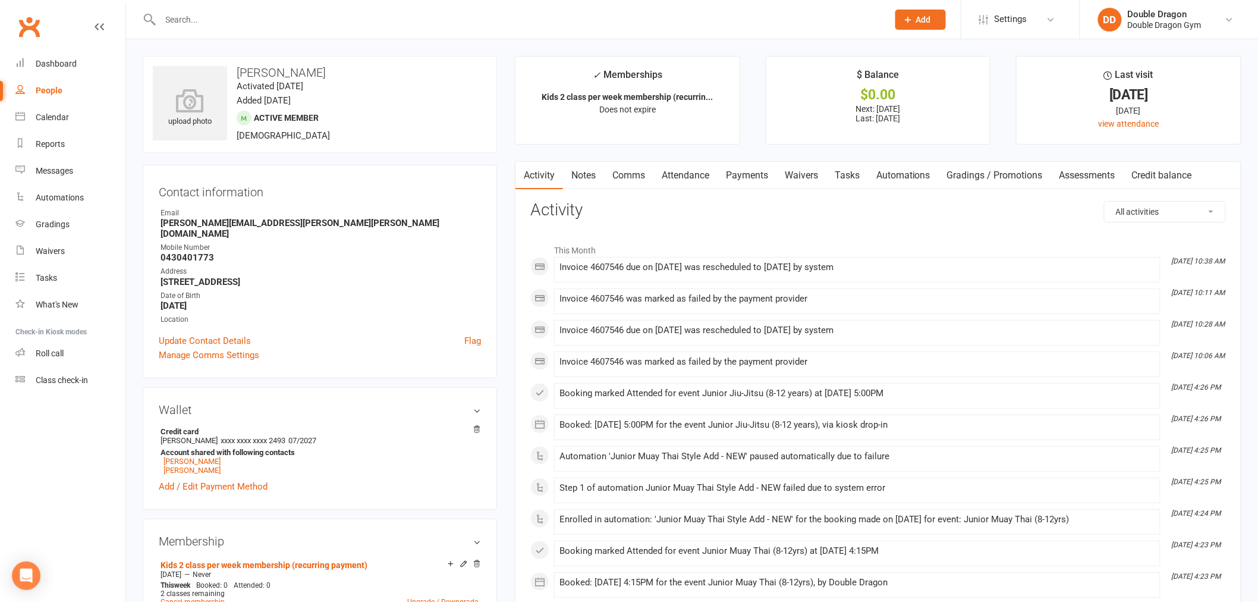
drag, startPoint x: 801, startPoint y: 175, endPoint x: 818, endPoint y: 181, distance: 17.5
click at [802, 175] on link "Waivers" at bounding box center [801, 175] width 50 height 27
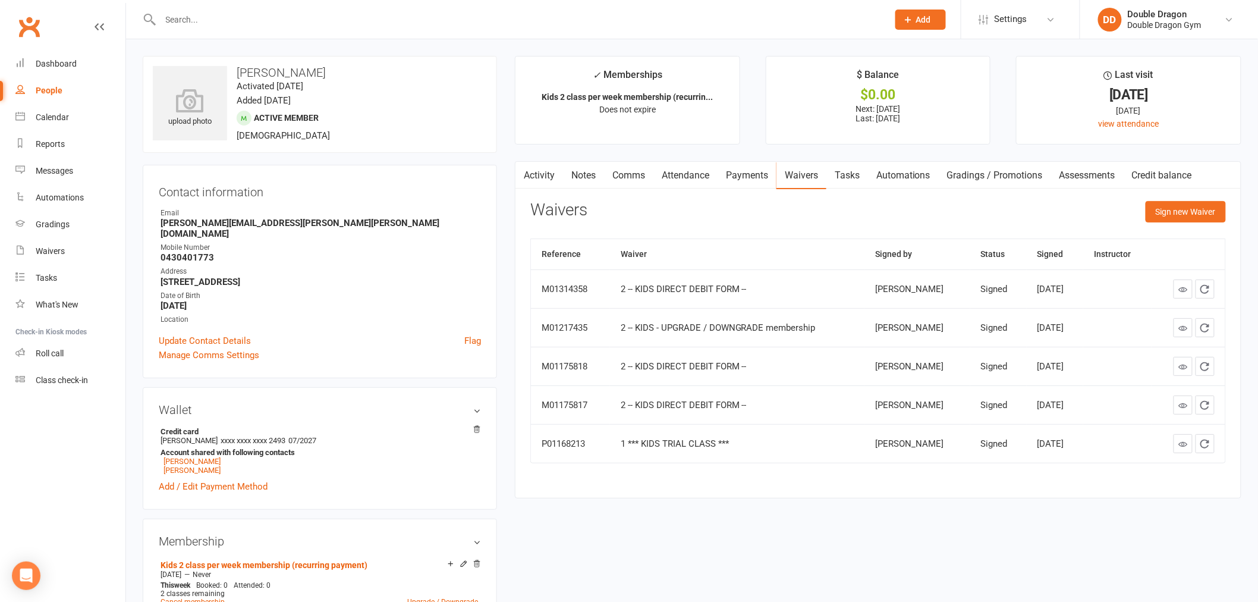
click at [756, 180] on link "Payments" at bounding box center [746, 175] width 59 height 27
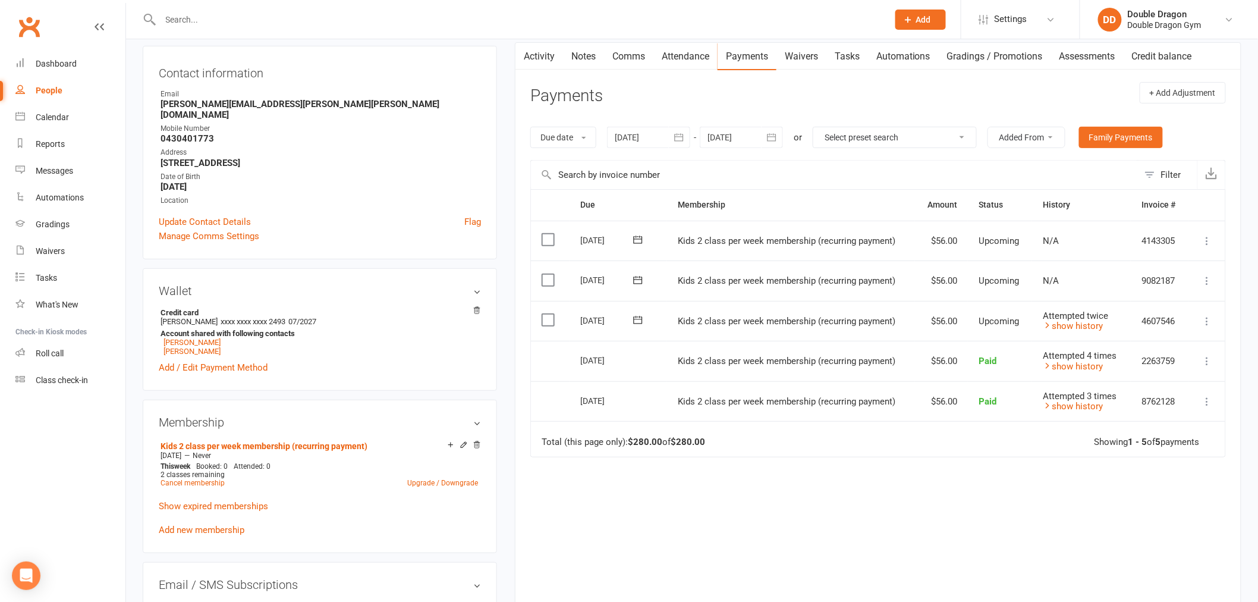
scroll to position [132, 0]
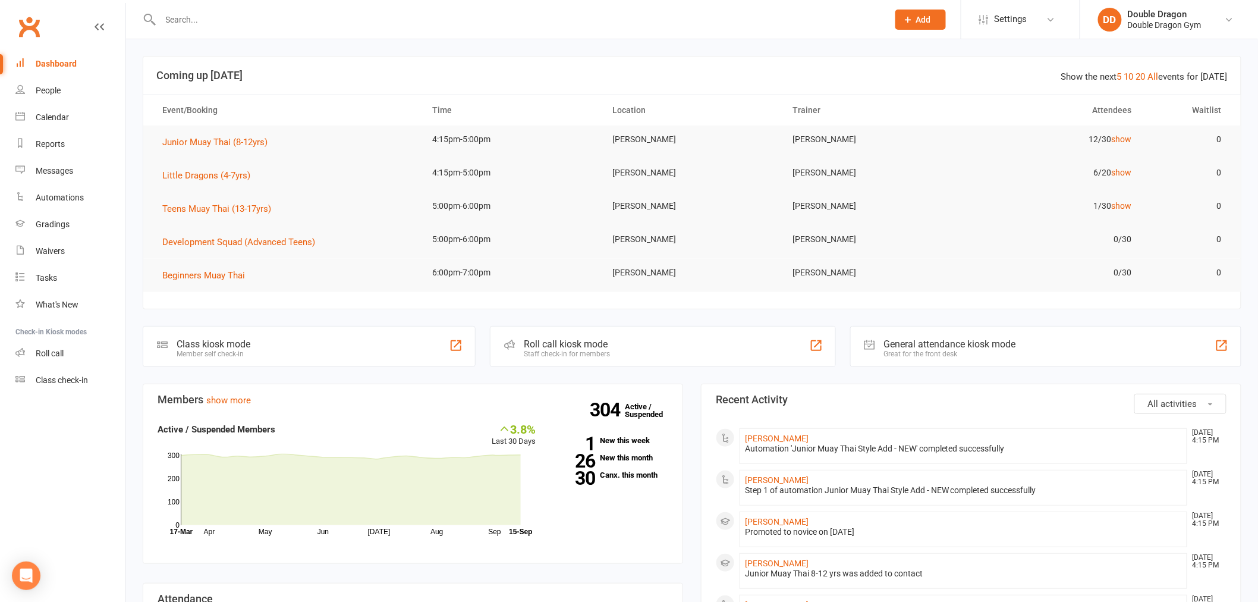
click at [234, 15] on input "text" at bounding box center [518, 19] width 723 height 17
click at [222, 15] on input "text" at bounding box center [518, 19] width 723 height 17
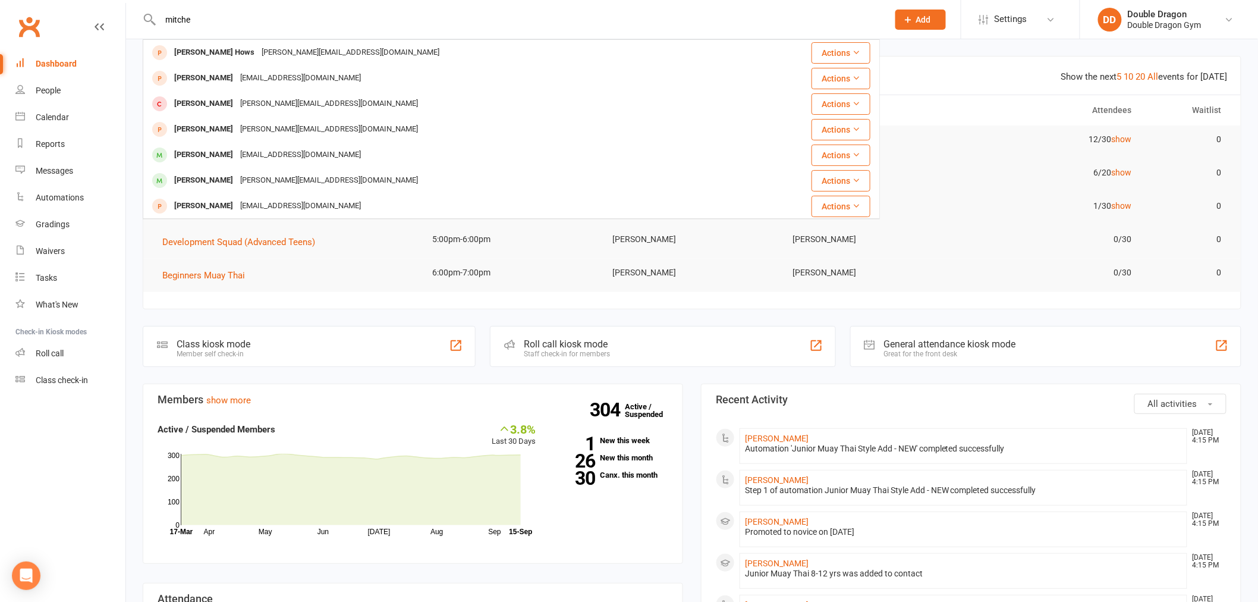
type input "mitche"
click at [257, 178] on div "mitchell.sawan1999@proton.me" at bounding box center [329, 180] width 185 height 17
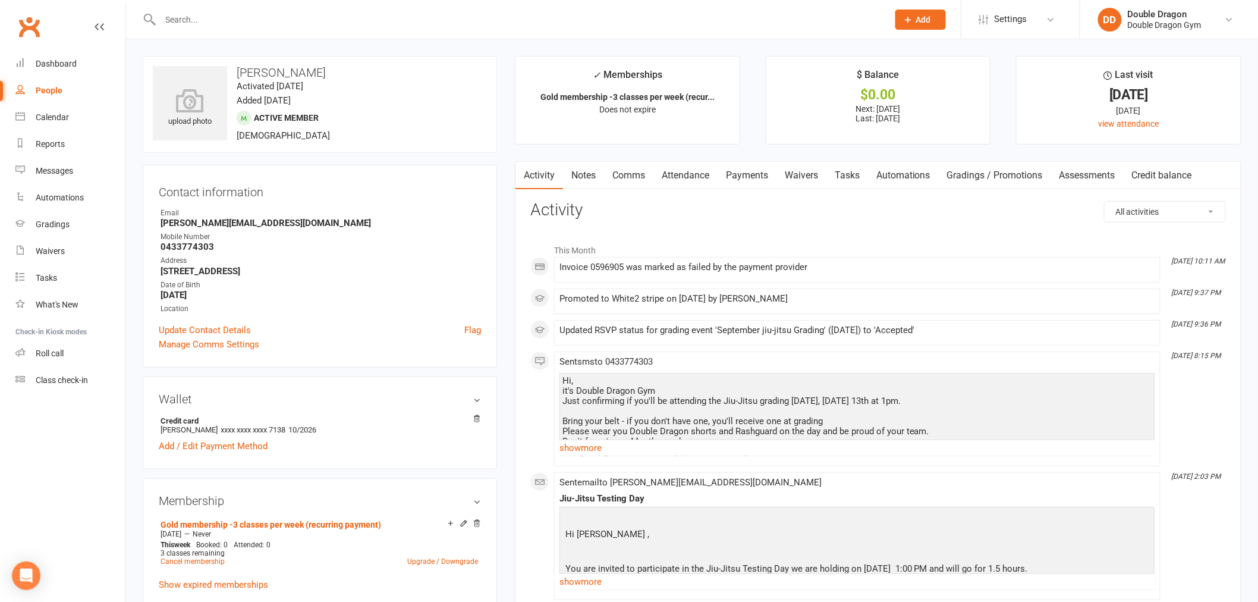
click at [800, 179] on link "Waivers" at bounding box center [801, 175] width 50 height 27
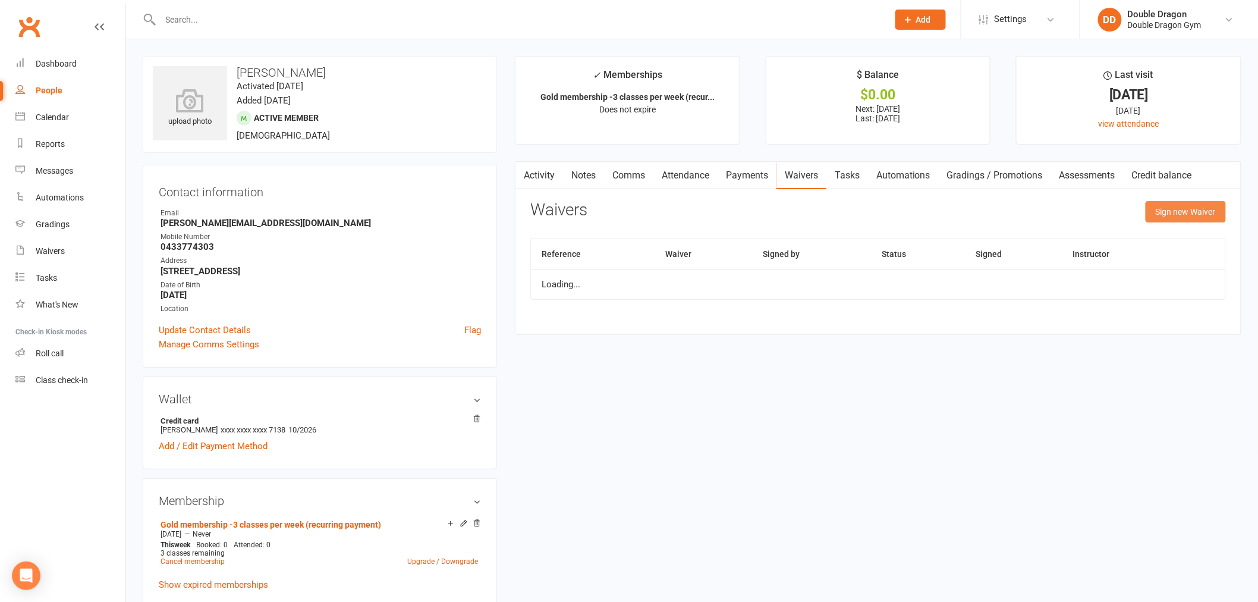
click at [1204, 209] on button "Sign new Waiver" at bounding box center [1185, 211] width 80 height 21
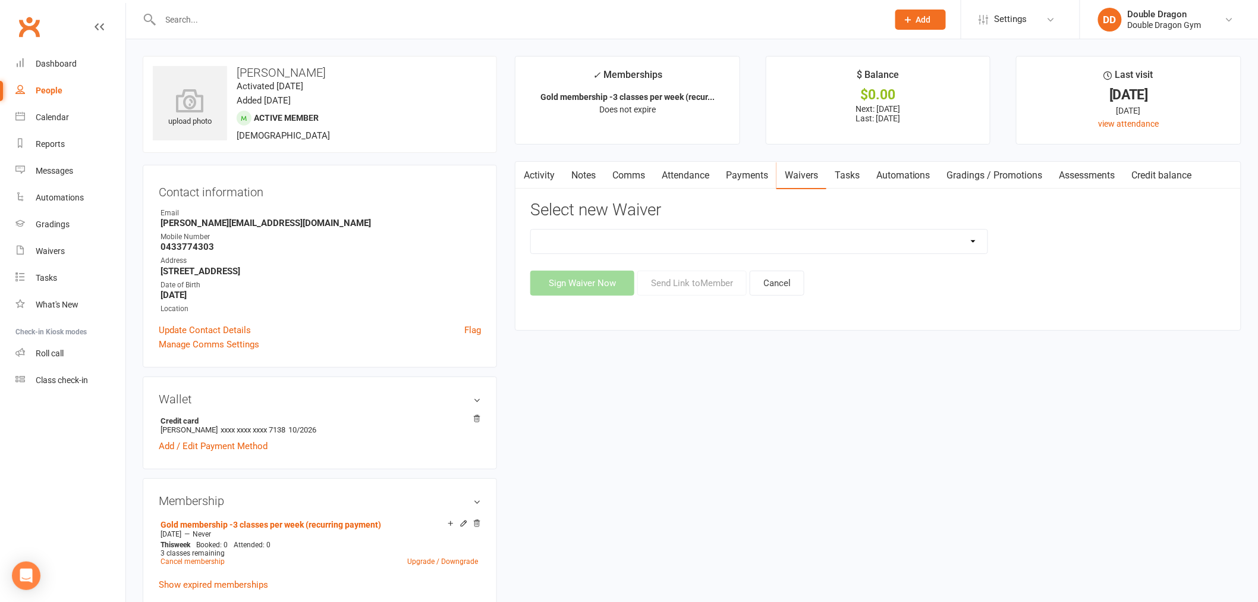
click at [907, 245] on select "1 *** KIDS TRIAL CLASS *** 1 *** KIDS TRIAL CLASS *** (DRAFT) 2 -- KIDS DIRECT …" at bounding box center [759, 241] width 456 height 24
select select "6838"
click at [531, 229] on select "1 *** KIDS TRIAL CLASS *** 1 *** KIDS TRIAL CLASS *** (DRAFT) 2 -- KIDS DIRECT …" at bounding box center [759, 241] width 456 height 24
click at [704, 273] on button "Send Link to Member" at bounding box center [691, 282] width 109 height 25
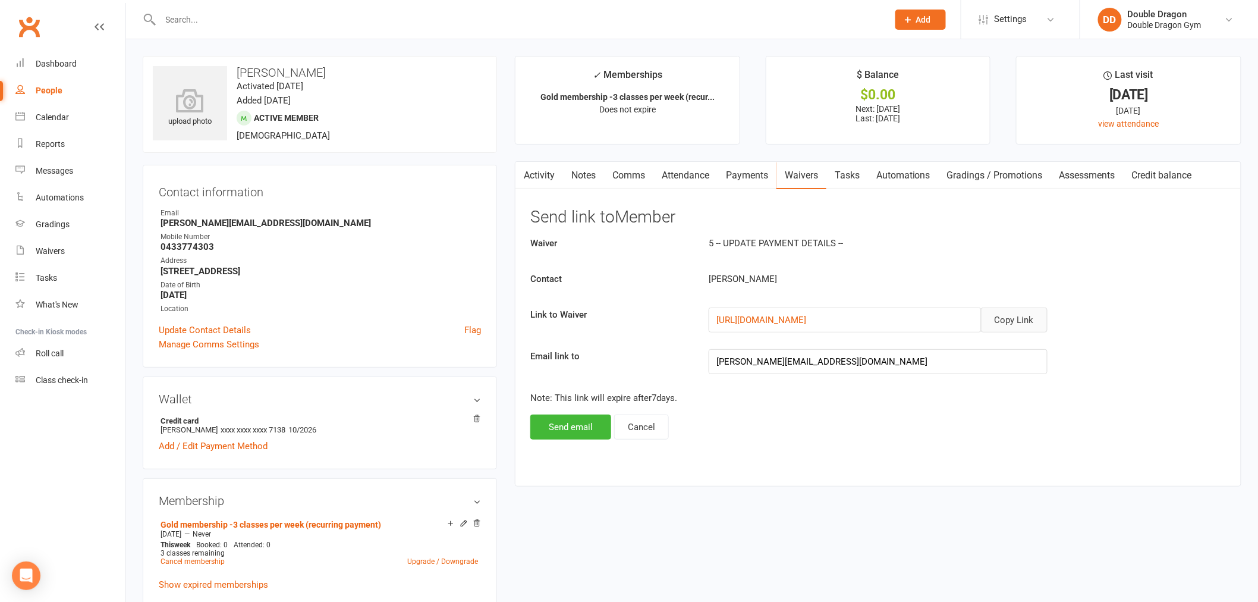
click at [1008, 319] on button "Copy Link" at bounding box center [1014, 319] width 67 height 25
click at [669, 174] on link "Attendance" at bounding box center [685, 175] width 64 height 27
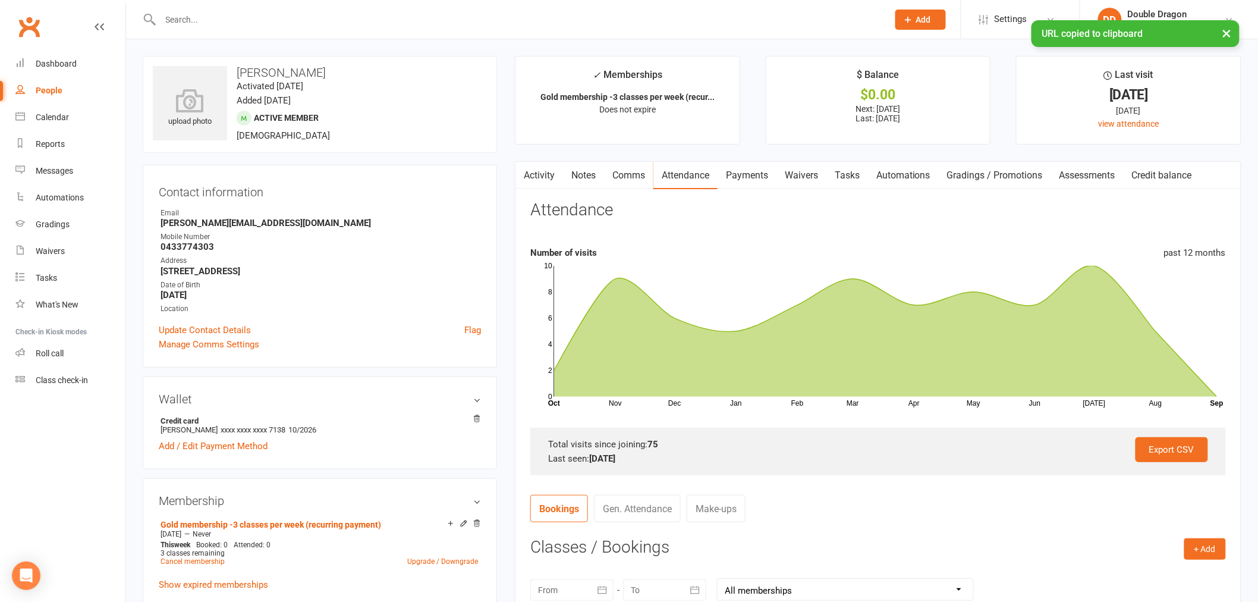
click at [638, 182] on link "Comms" at bounding box center [628, 175] width 49 height 27
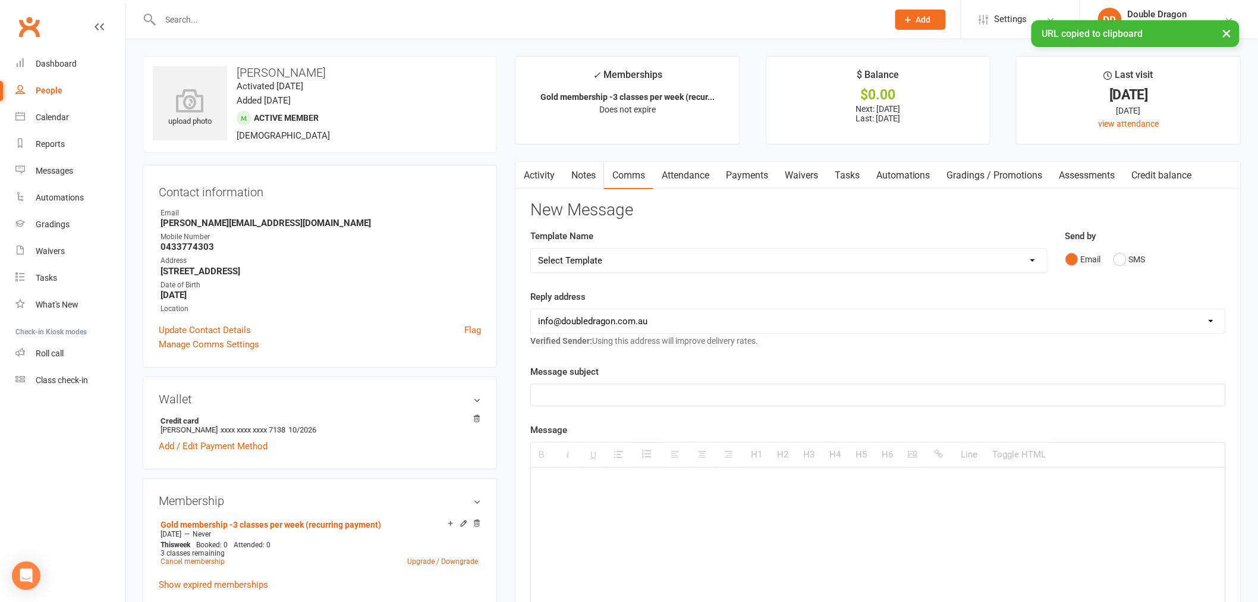
click at [593, 175] on link "Notes" at bounding box center [583, 175] width 41 height 27
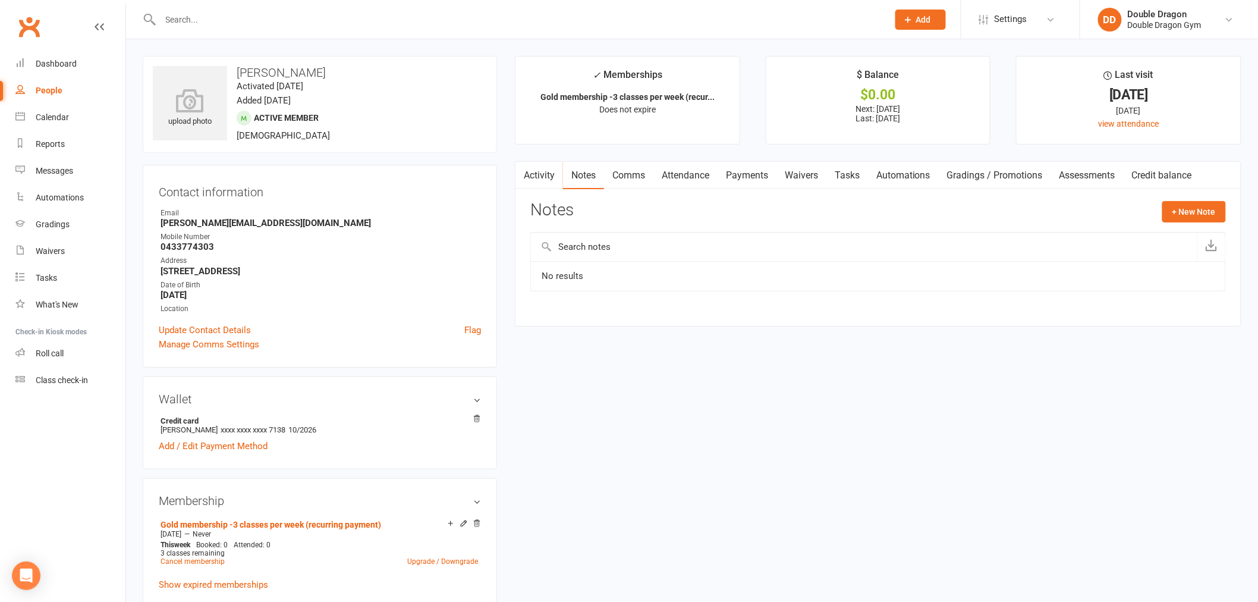
click at [549, 169] on link "Activity" at bounding box center [539, 175] width 48 height 27
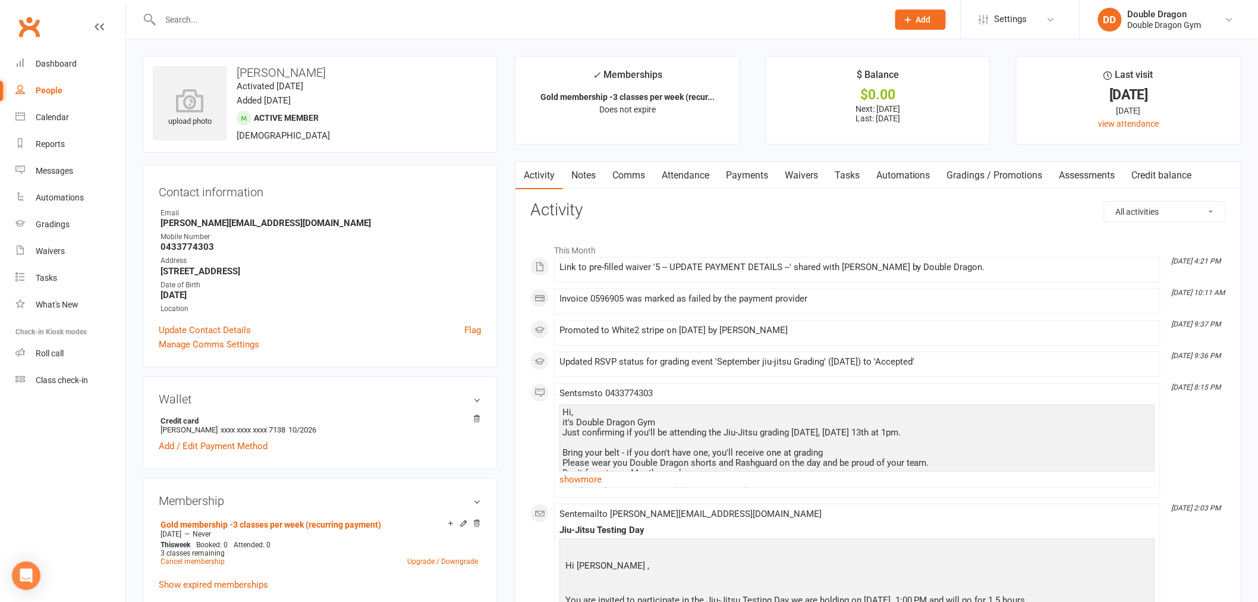
click at [746, 182] on link "Payments" at bounding box center [746, 175] width 59 height 27
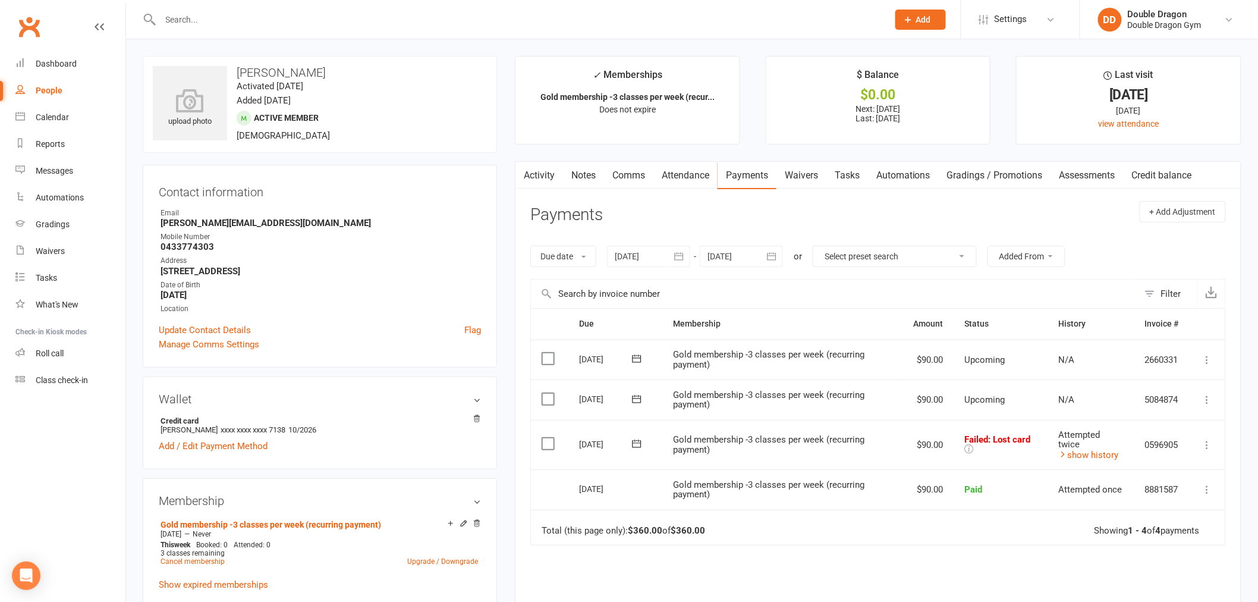
click at [638, 446] on icon at bounding box center [637, 443] width 12 height 12
click at [727, 556] on span "18" at bounding box center [732, 560] width 10 height 10
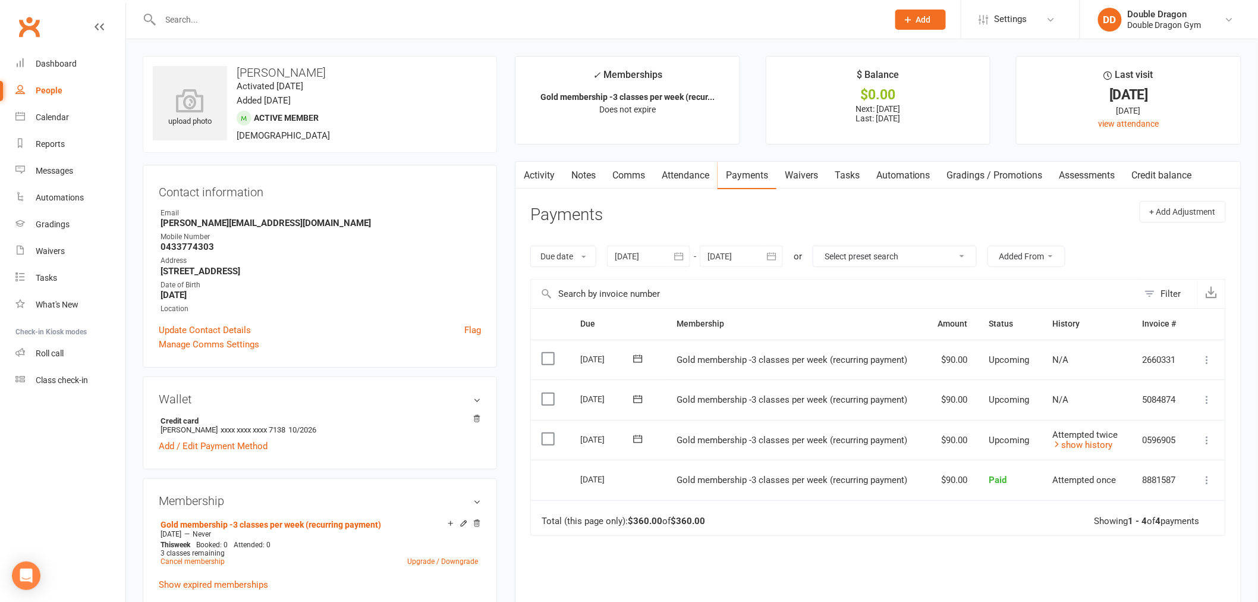
click at [801, 177] on link "Waivers" at bounding box center [801, 175] width 50 height 27
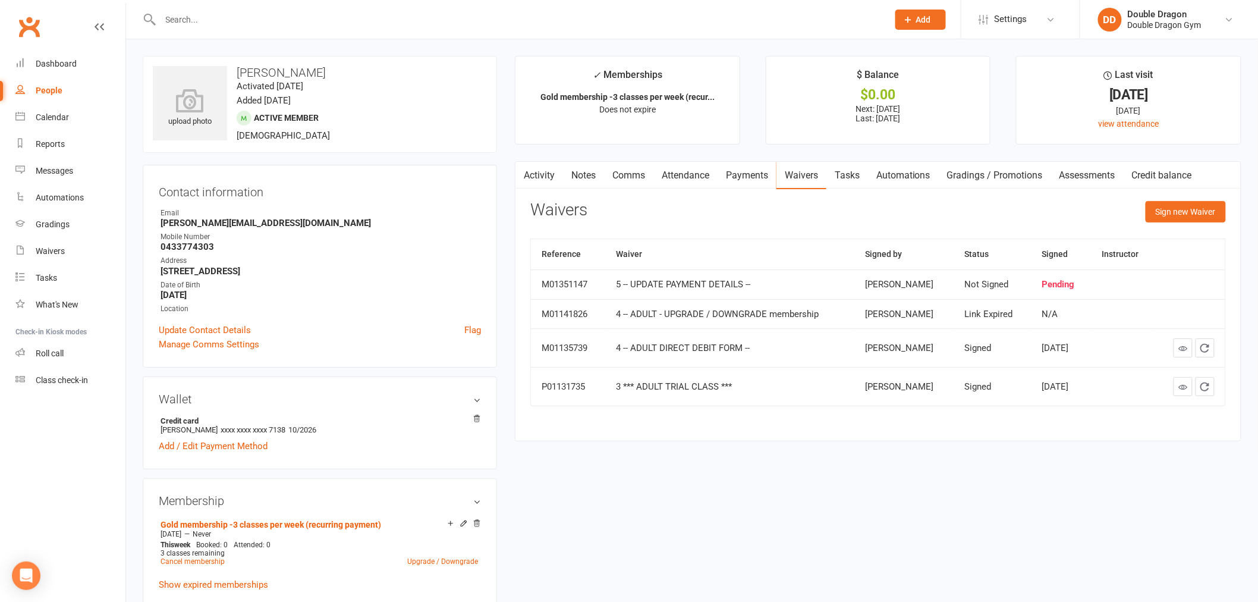
click at [694, 180] on link "Attendance" at bounding box center [685, 175] width 64 height 27
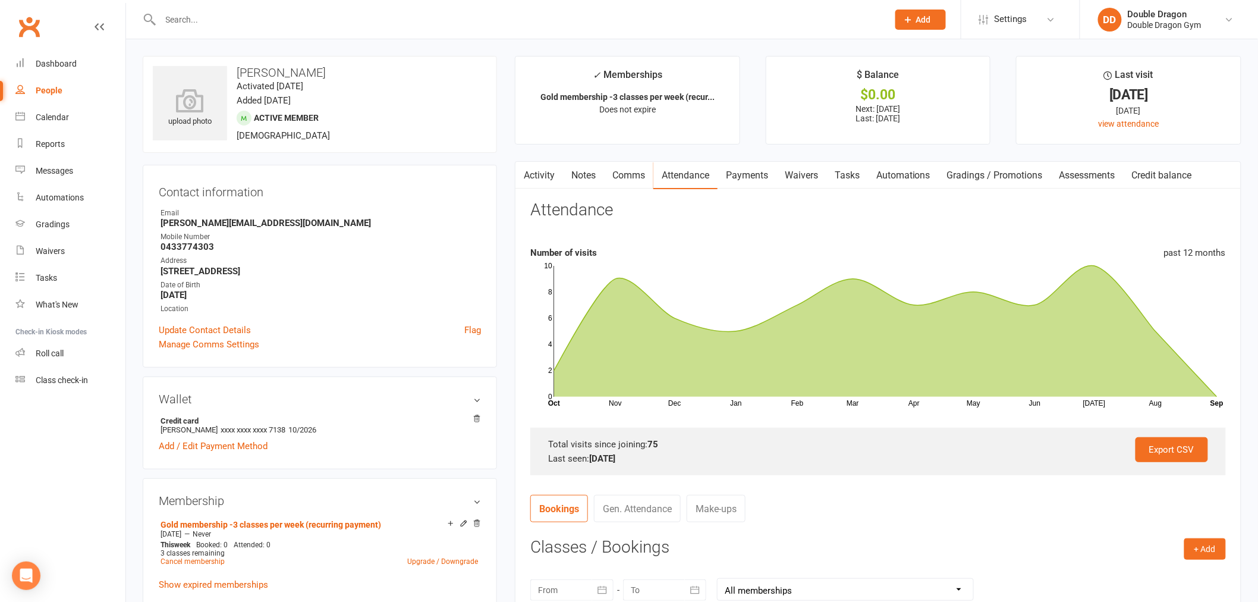
click at [593, 178] on link "Notes" at bounding box center [583, 175] width 41 height 27
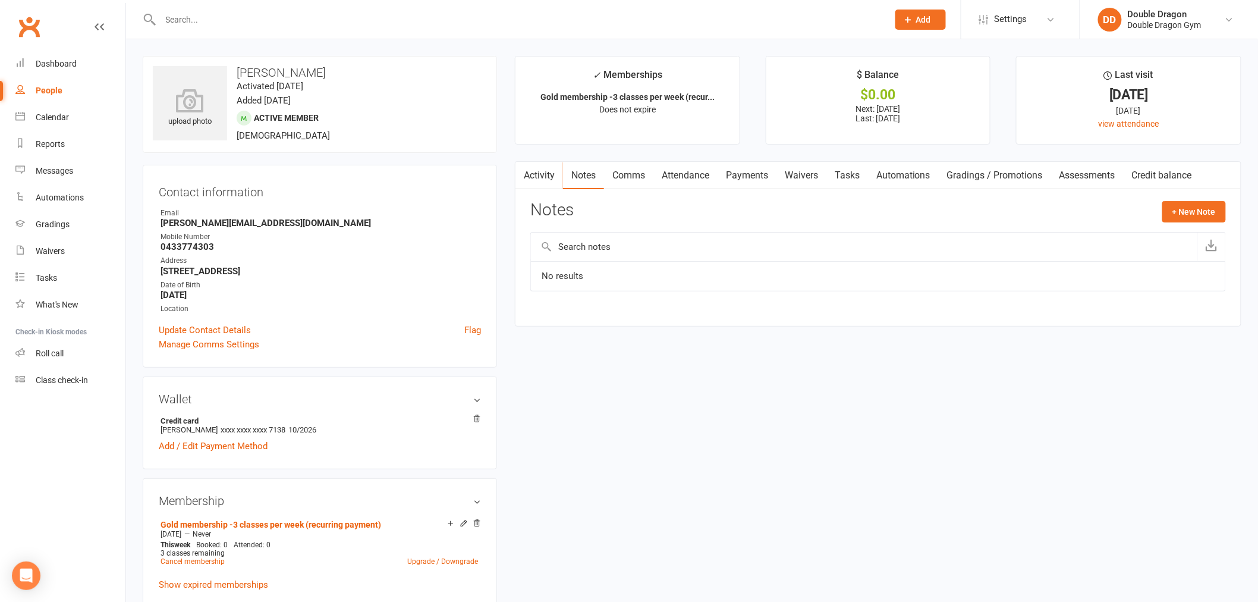
click at [795, 177] on link "Waivers" at bounding box center [801, 175] width 50 height 27
click at [750, 177] on link "Payments" at bounding box center [746, 175] width 59 height 27
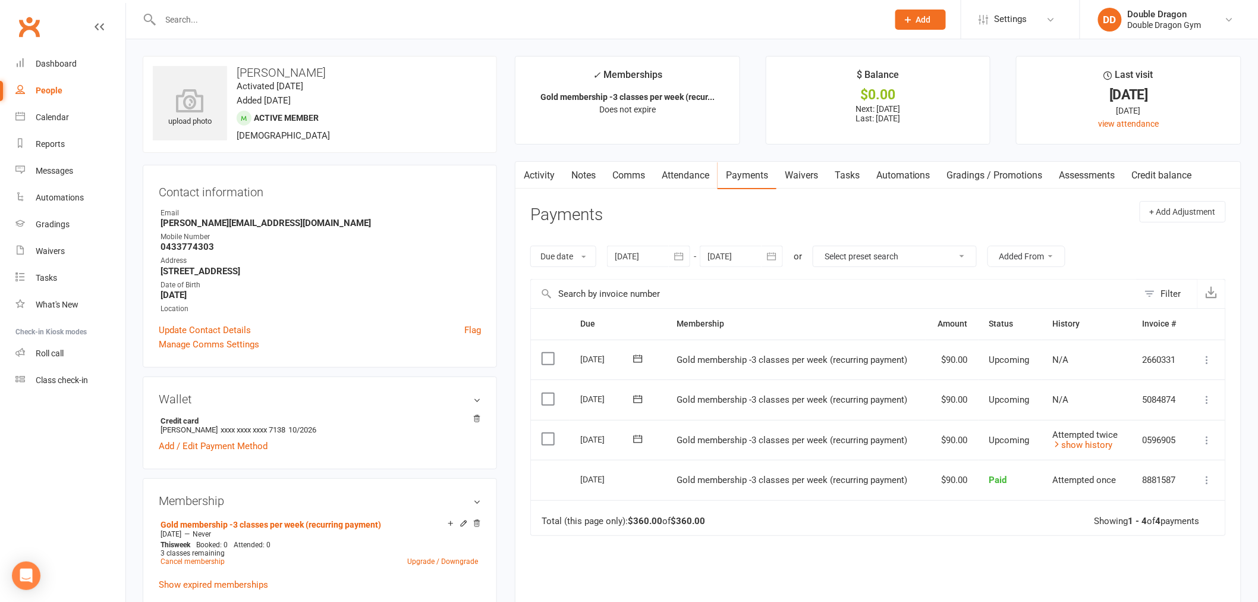
click at [809, 176] on link "Waivers" at bounding box center [801, 175] width 50 height 27
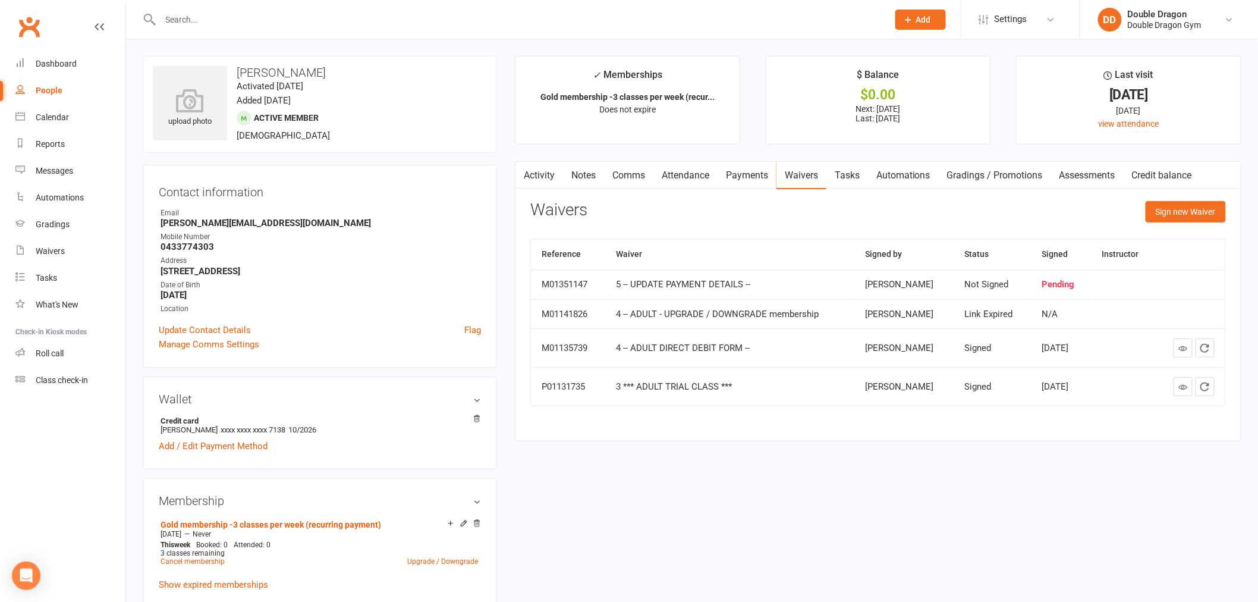
click at [630, 180] on link "Comms" at bounding box center [628, 175] width 49 height 27
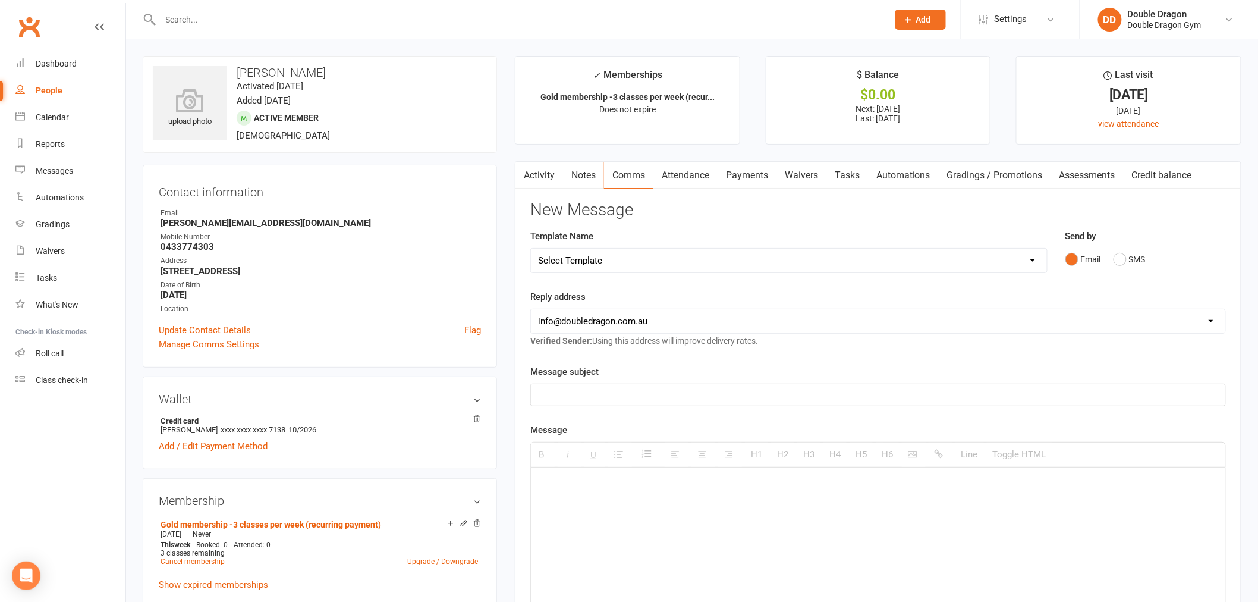
click at [624, 392] on p at bounding box center [878, 395] width 680 height 14
click at [795, 262] on select "Select Template [Email] Covid 2 vax re open [Email] COVID cancellation [Email] …" at bounding box center [789, 260] width 516 height 24
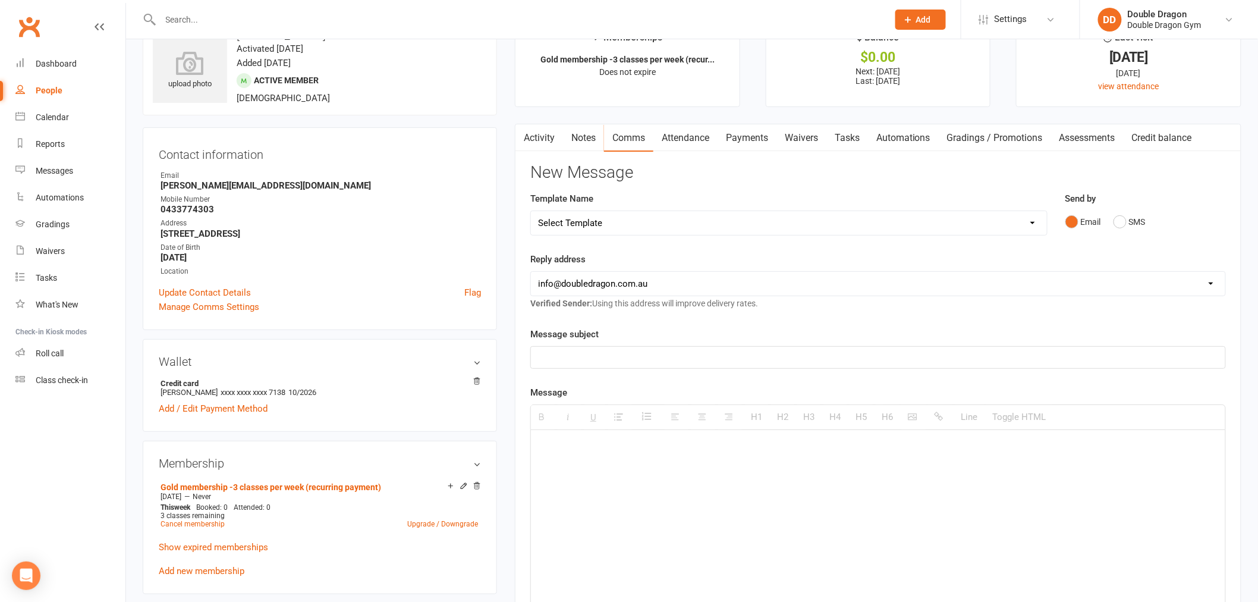
scroll to position [169, 0]
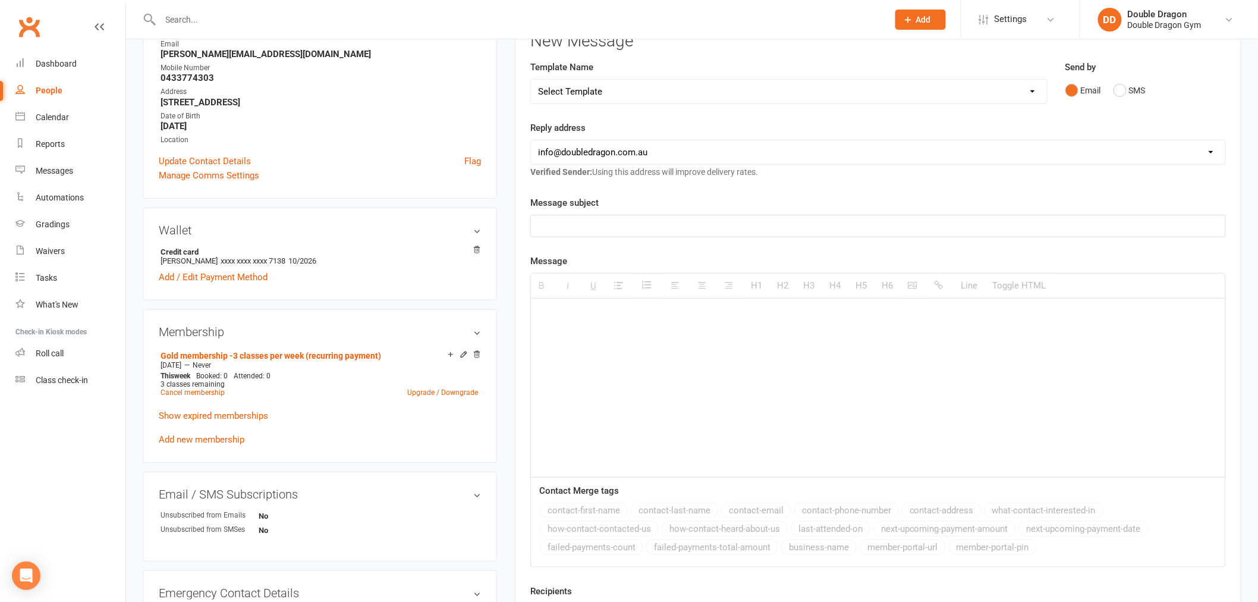
click at [678, 90] on select "Select Template [Email] Covid 2 vax re open [Email] COVID cancellation [Email] …" at bounding box center [789, 92] width 516 height 24
click at [1095, 263] on div "Message H1 H2 H3 H4 H5 H6 Line Toggle HTML Contact Merge tags contact-first-nam…" at bounding box center [877, 410] width 695 height 313
click at [627, 222] on p at bounding box center [878, 226] width 680 height 14
click at [616, 316] on p at bounding box center [878, 315] width 680 height 14
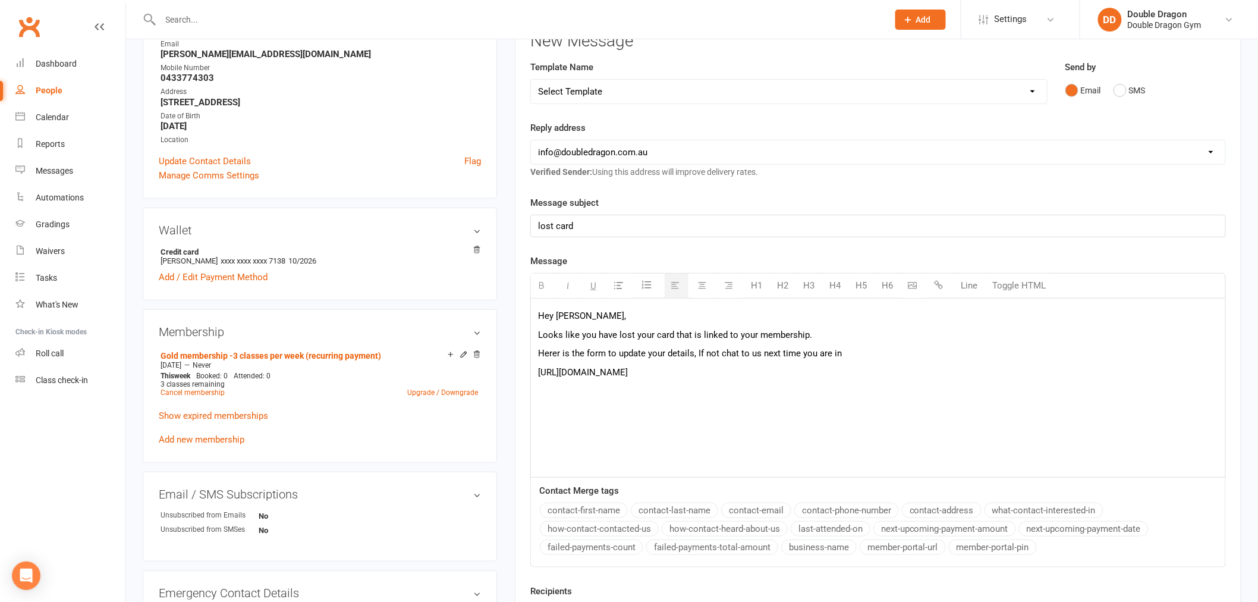
click at [559, 348] on p "Herer is the form to update your details, If not chat to us next time you are in" at bounding box center [878, 353] width 680 height 14
click at [601, 311] on p "Hey Mitchell," at bounding box center [878, 315] width 680 height 14
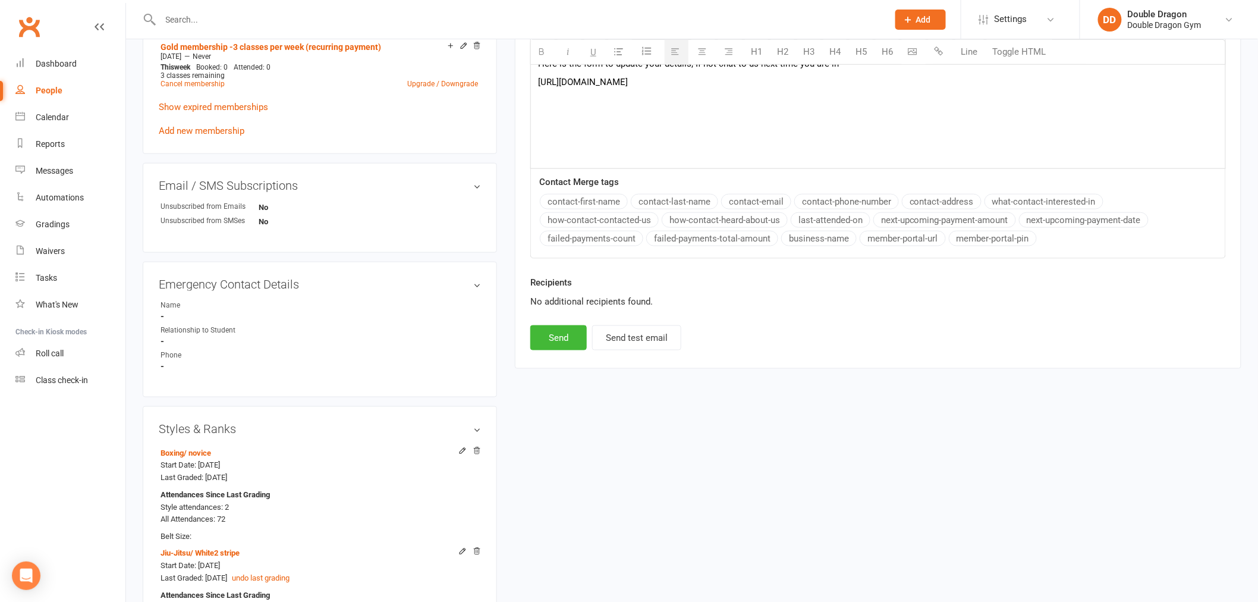
scroll to position [660, 0]
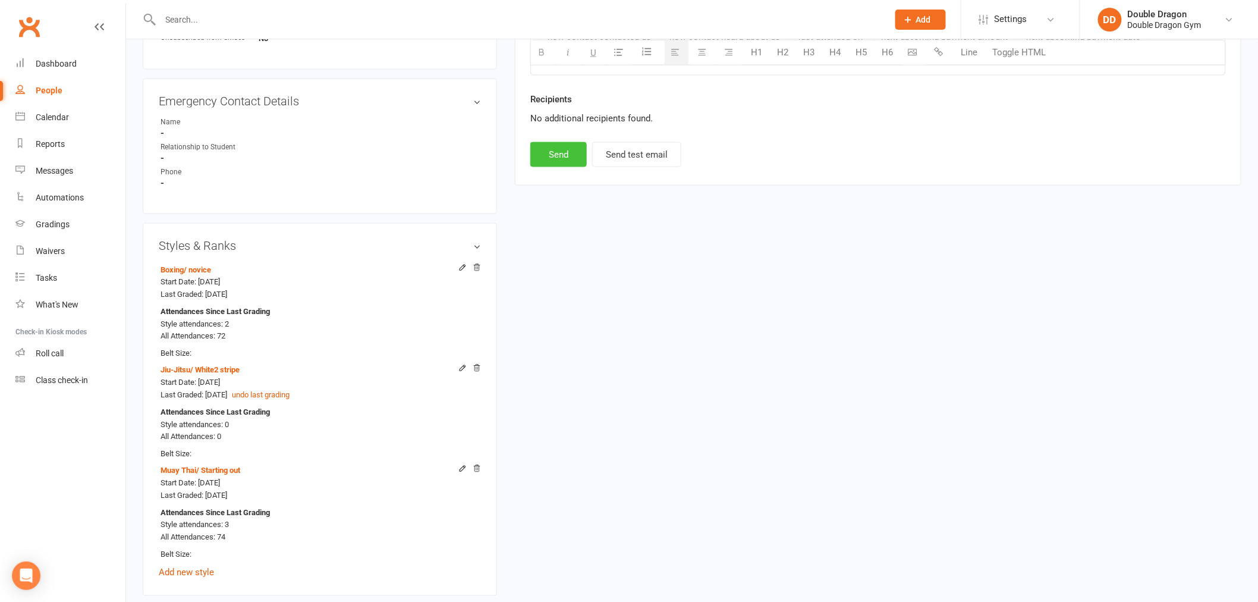
click at [567, 162] on button "Send" at bounding box center [558, 154] width 56 height 25
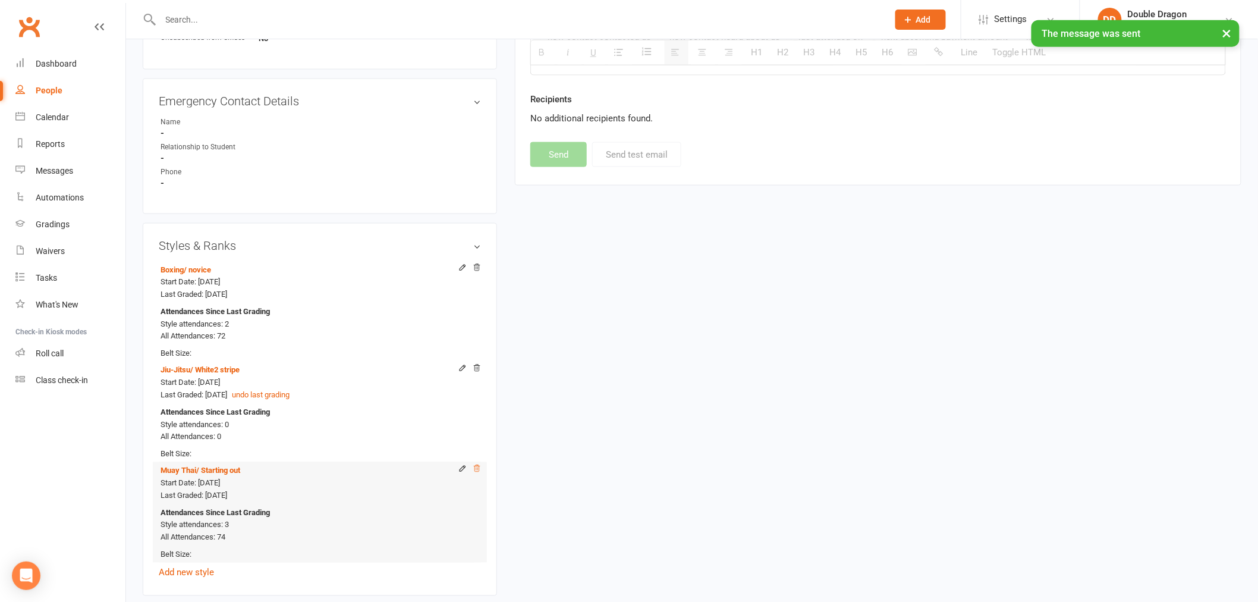
click at [478, 470] on icon at bounding box center [477, 468] width 6 height 7
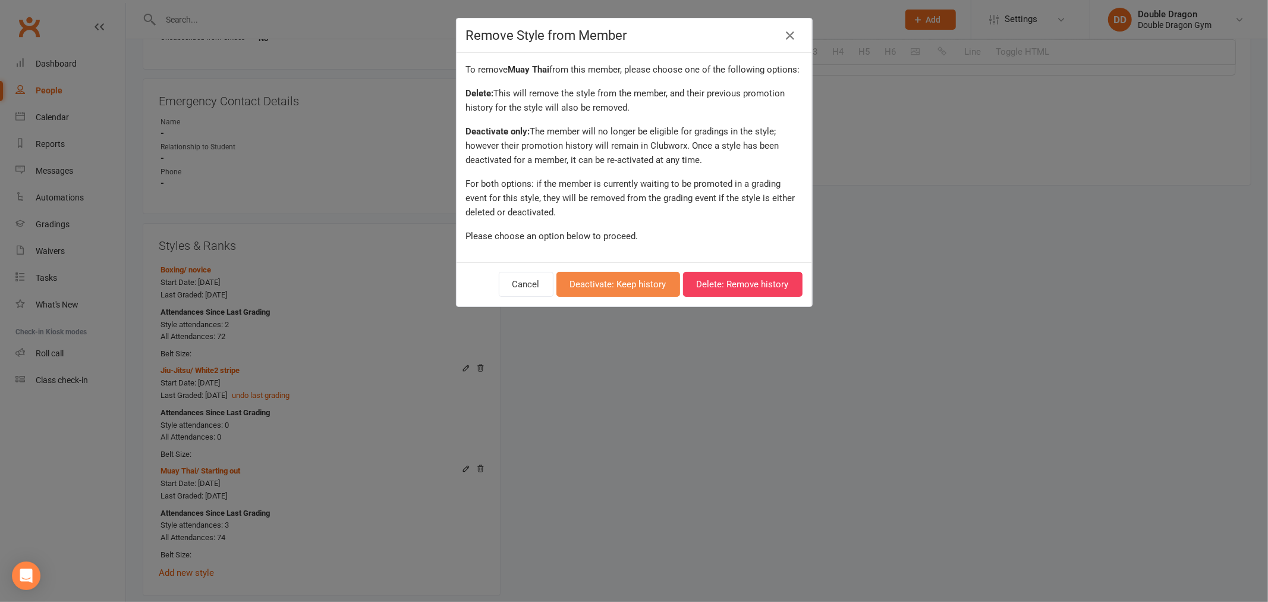
click at [621, 286] on button "Deactivate: Keep history" at bounding box center [618, 284] width 124 height 25
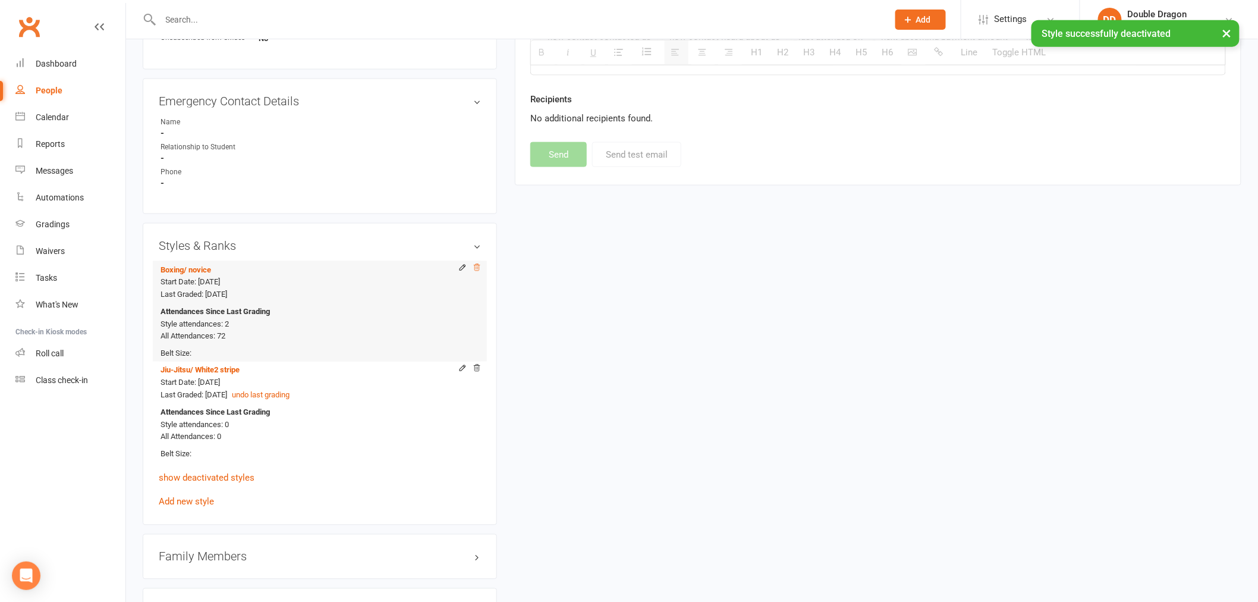
click at [477, 270] on icon at bounding box center [477, 267] width 8 height 8
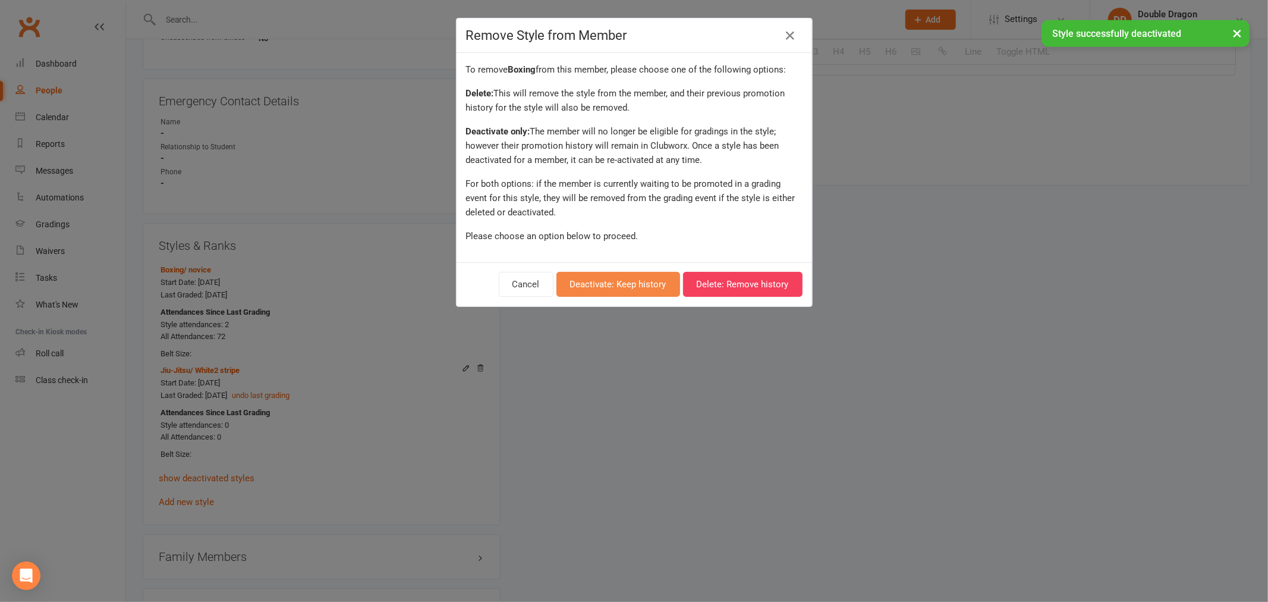
click at [616, 286] on button "Deactivate: Keep history" at bounding box center [618, 284] width 124 height 25
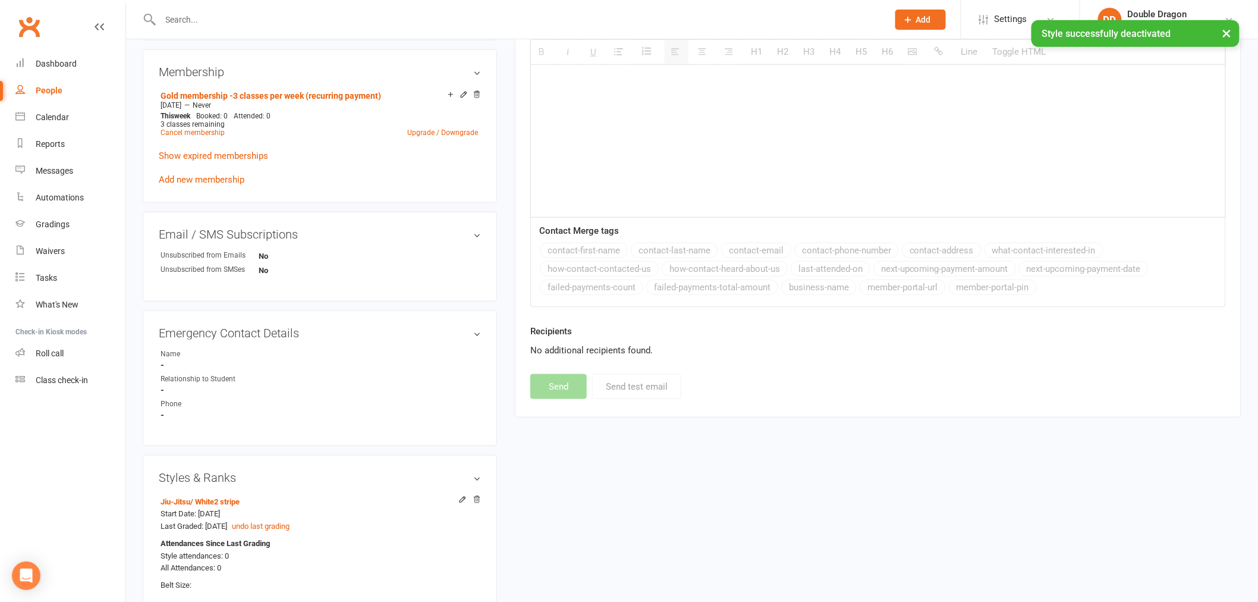
scroll to position [66, 0]
